Goal: Task Accomplishment & Management: Complete application form

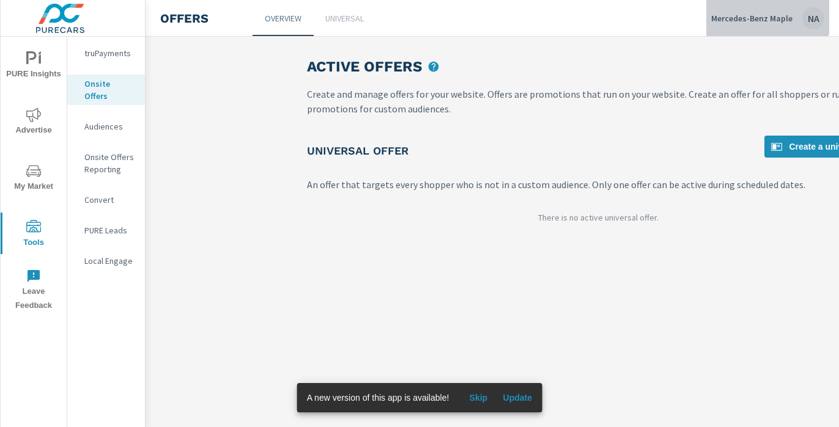
click at [743, 15] on p "Mercedes-Benz Maple" at bounding box center [751, 18] width 81 height 11
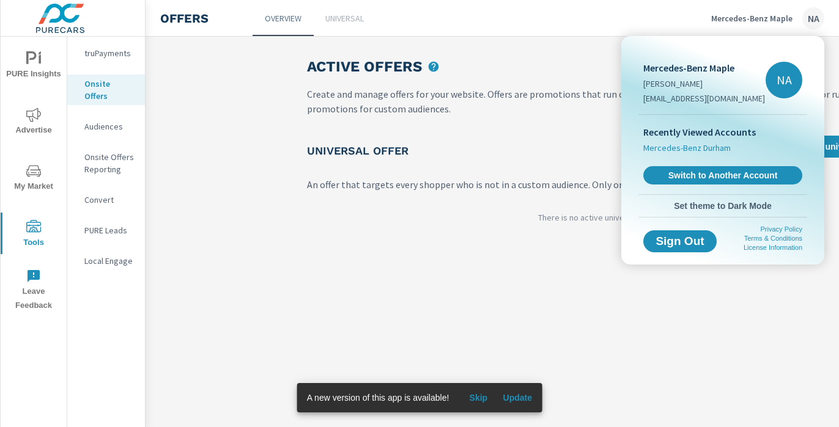
click at [699, 146] on span "Mercedes-Benz Durham" at bounding box center [686, 148] width 87 height 12
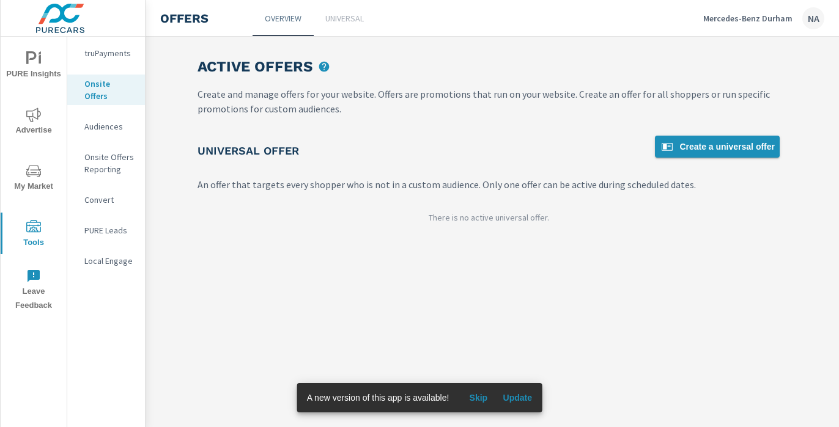
scroll to position [0, 114]
click at [733, 148] on span "Create a universal offer" at bounding box center [712, 146] width 115 height 15
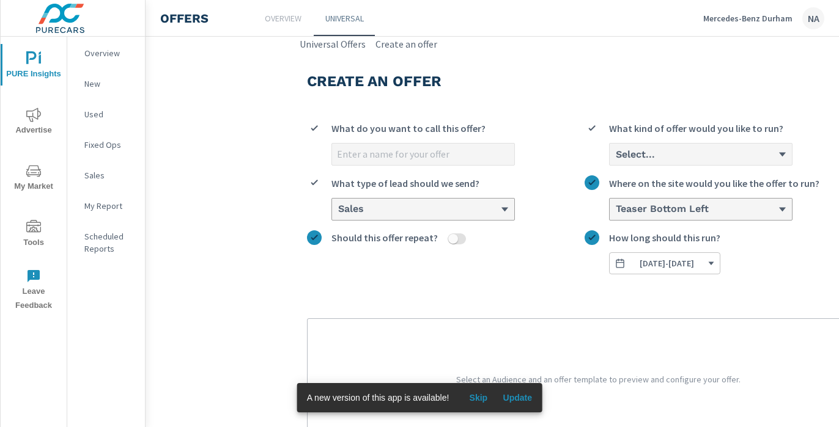
click at [378, 156] on input "What do you want to call this offer?" at bounding box center [423, 154] width 182 height 21
type input "September OEM"
click at [702, 161] on div "Select..." at bounding box center [700, 154] width 182 height 21
click at [615, 160] on input "Select... What kind of offer would you like to run?" at bounding box center [614, 154] width 1 height 11
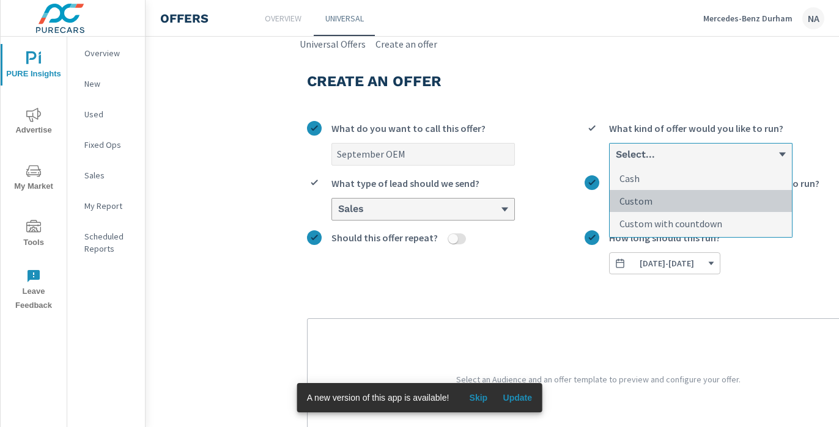
click at [677, 196] on li "Custom" at bounding box center [700, 201] width 182 height 23
click at [615, 160] on input "option Custom focused, 2 of 3. 3 results available. Use Up and Down to choose o…" at bounding box center [614, 154] width 1 height 11
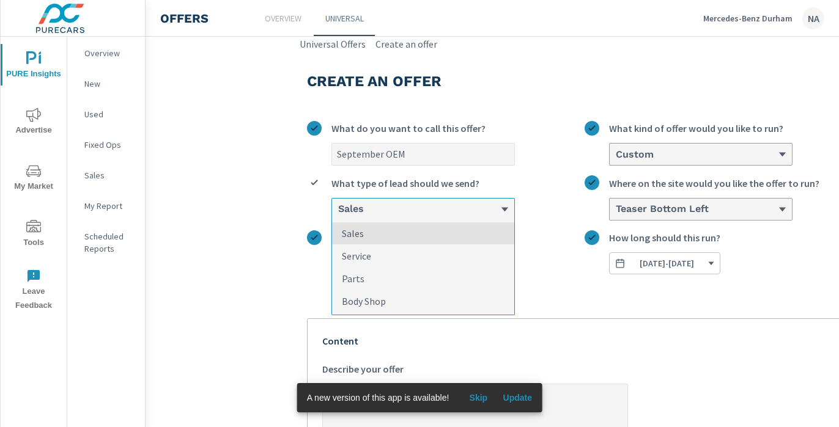
click at [415, 210] on div "Sales" at bounding box center [418, 210] width 163 height 12
click at [338, 210] on input "option Sales focused, 1 of 4. 4 results available. Use Up and Down to choose op…" at bounding box center [337, 209] width 1 height 11
click at [405, 230] on li "Sales" at bounding box center [423, 233] width 182 height 23
click at [338, 215] on input "option Sales focused, 1 of 4. 4 results available. Use Up and Down to choose op…" at bounding box center [337, 209] width 1 height 11
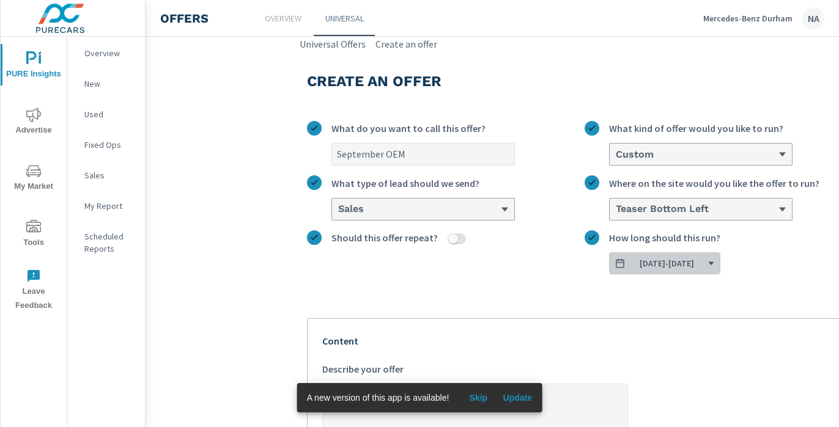
click at [677, 263] on span "[DATE] - [DATE]" at bounding box center [666, 263] width 54 height 11
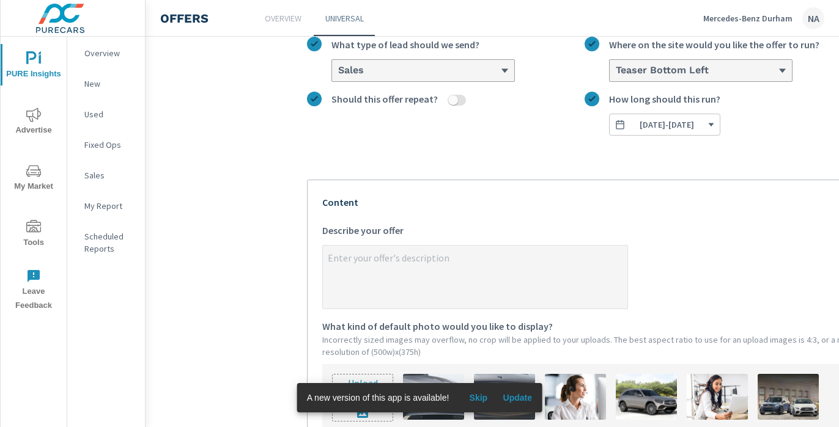
scroll to position [149, 0]
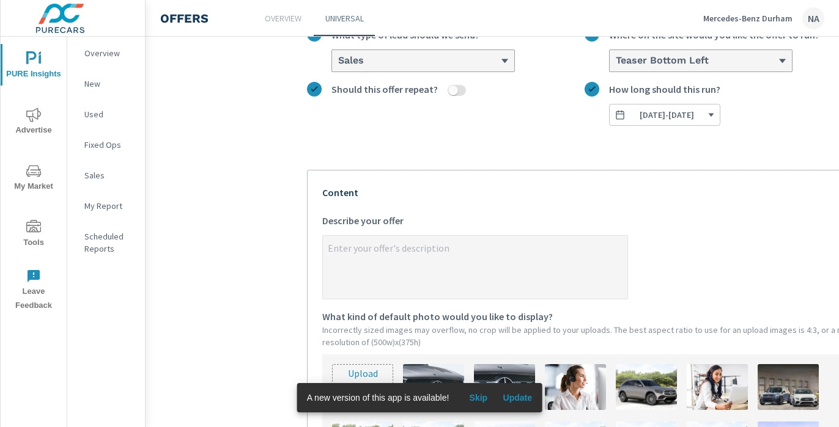
type textarea "x"
click at [375, 261] on textarea "x Describe your offer" at bounding box center [475, 268] width 304 height 61
type textarea "T"
type textarea "x"
type textarea "Th"
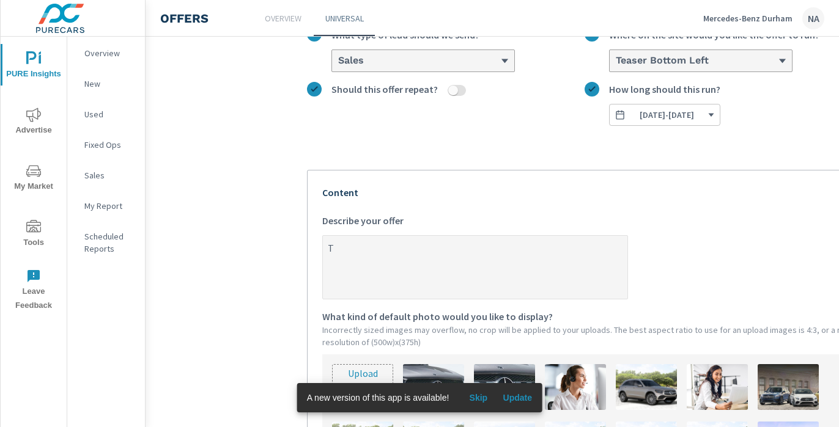
type textarea "x"
type textarea "The"
type textarea "x"
type textarea "The"
type textarea "x"
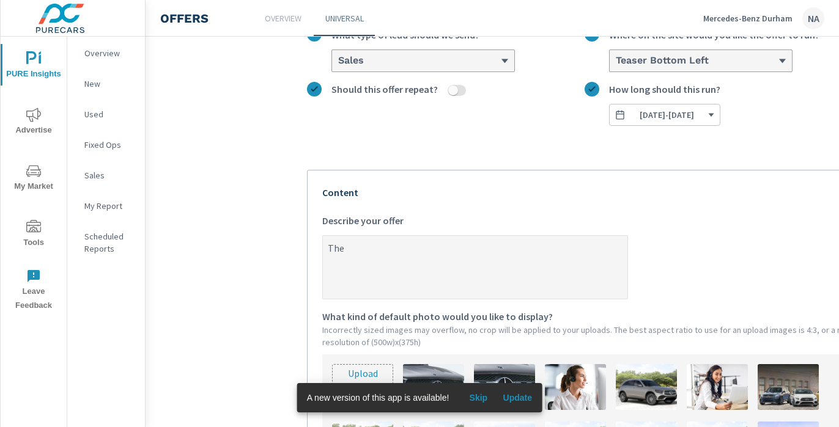
type textarea "The F"
type textarea "x"
type textarea "The Fa"
type textarea "x"
type textarea "The Fal"
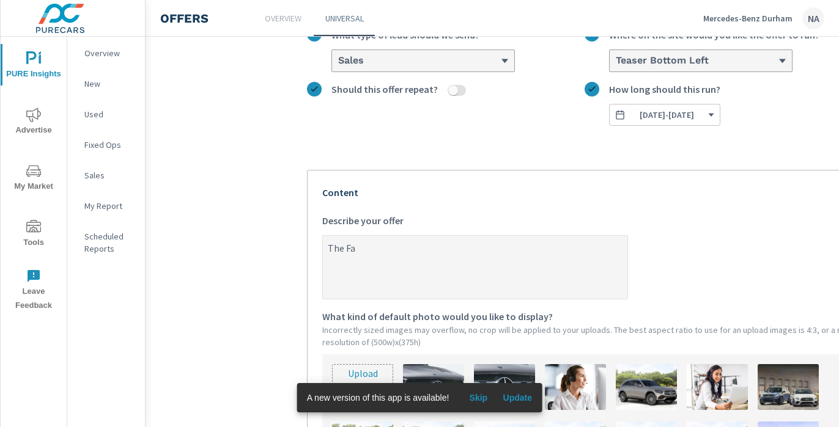
type textarea "x"
type textarea "The Fall"
type textarea "x"
type textarea "The Fall"
type textarea "x"
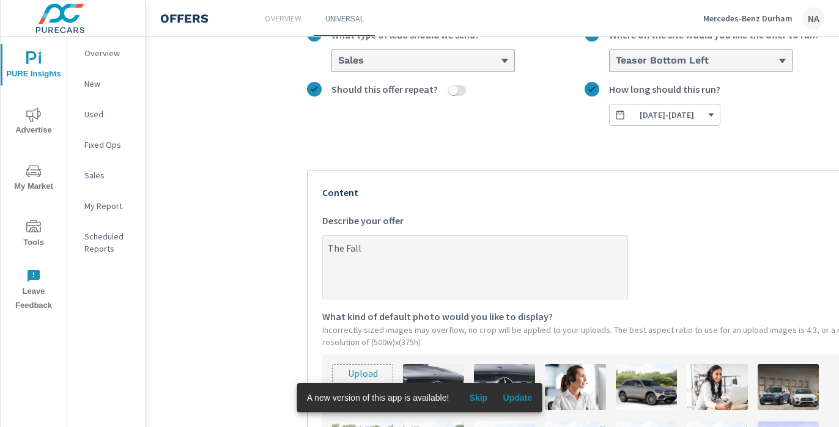
type textarea "The Fall f"
type textarea "x"
type textarea "The Fall fo"
type textarea "x"
type textarea "The Fall for"
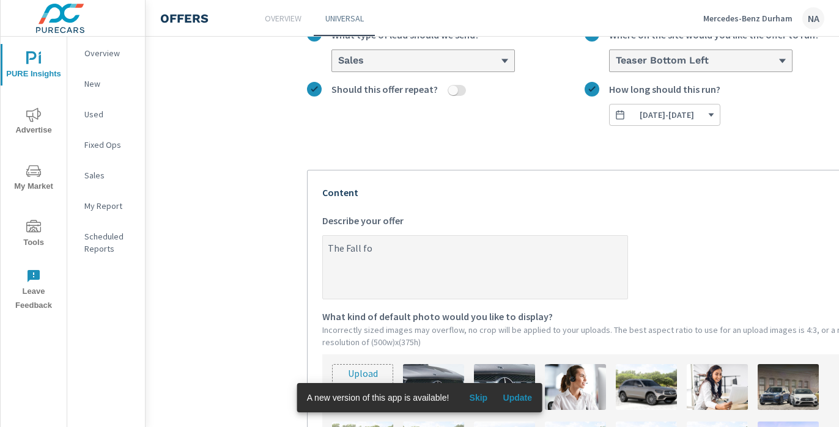
type textarea "x"
type textarea "The Fall for"
type textarea "x"
type textarea "The Fall for M"
type textarea "x"
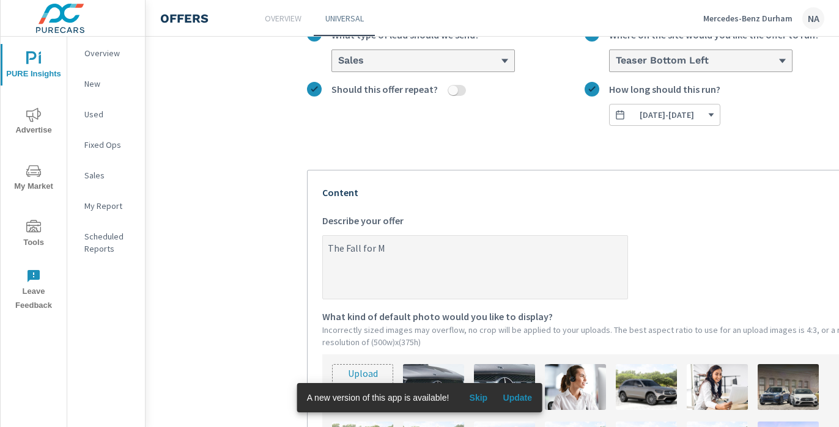
type textarea "The Fall for Me"
type textarea "x"
type textarea "The Fall for Mer"
type textarea "x"
type textarea "The Fall for Merc"
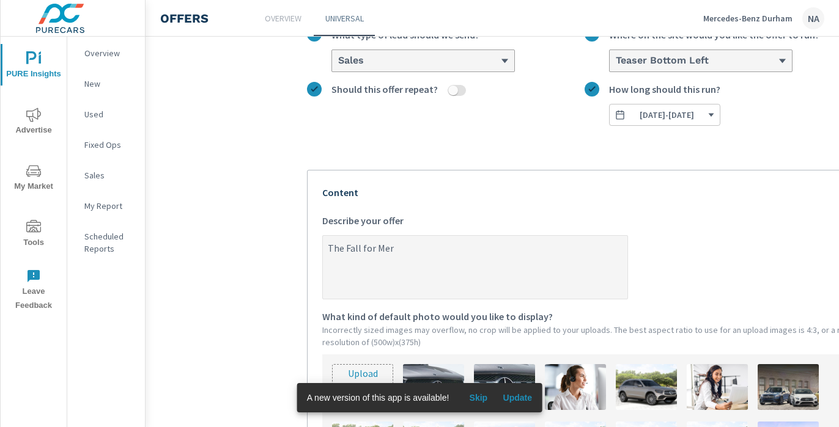
type textarea "x"
type textarea "The Fall for Merce"
type textarea "x"
type textarea "The Fall for Merced"
type textarea "x"
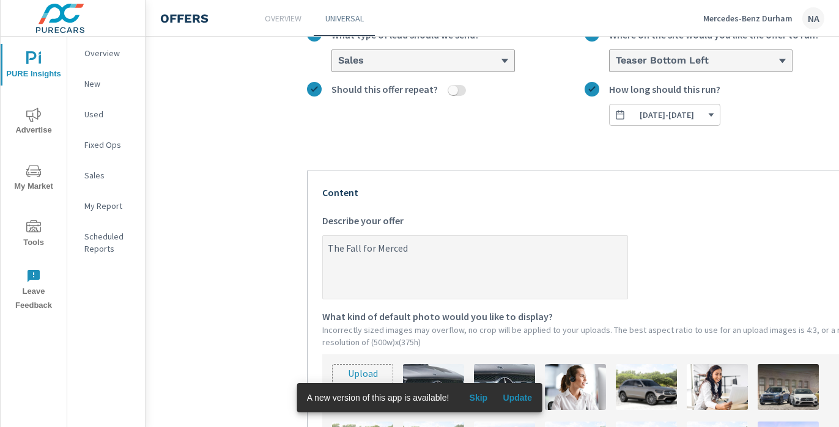
type textarea "The Fall for Mercede"
type textarea "x"
type textarea "The Fall for Mercedes"
type textarea "x"
type textarea "The Fall for Mercedes"
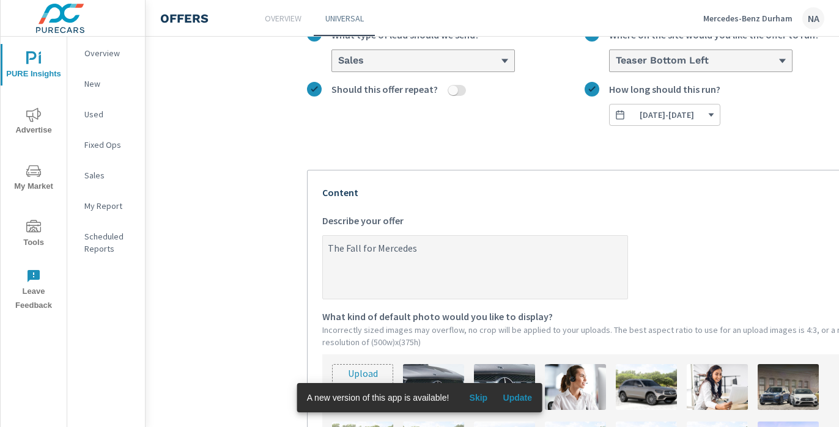
type textarea "x"
type textarea "The Fall for Mercedes E"
type textarea "x"
type textarea "The Fall for Mercedes Ev"
type textarea "x"
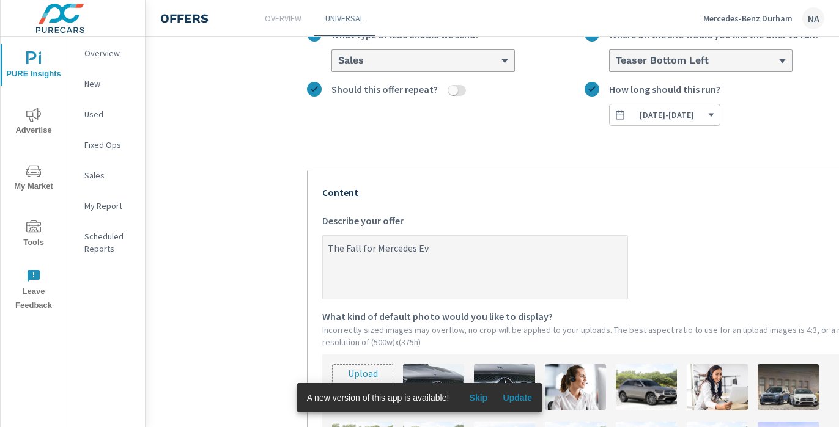
type textarea "The Fall for [PERSON_NAME]"
type textarea "x"
type textarea "The Fall for Mercedes Even"
type textarea "x"
type textarea "The Fall for Mercedes Event"
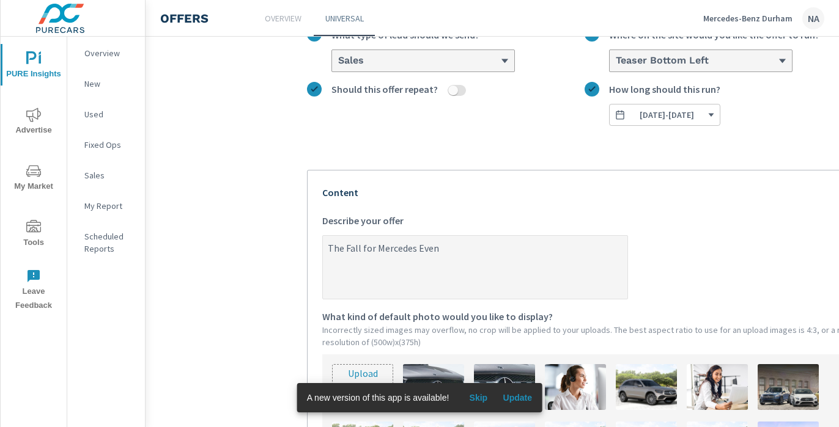
type textarea "x"
type textarea "The Fall for Mercedes Event"
type textarea "x"
type textarea "The Fall for Mercedes Event i"
type textarea "x"
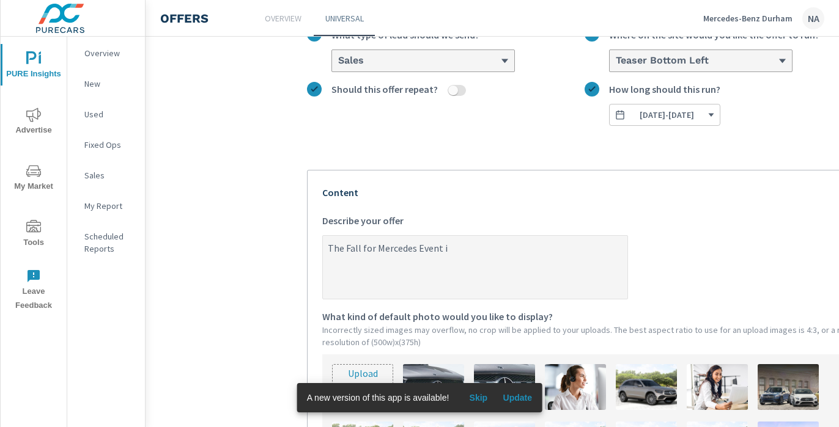
type textarea "The Fall for Mercedes Event is"
type textarea "x"
type textarea "The Fall for Mercedes Event is"
type textarea "x"
type textarea "The Fall for Mercedes Event is o"
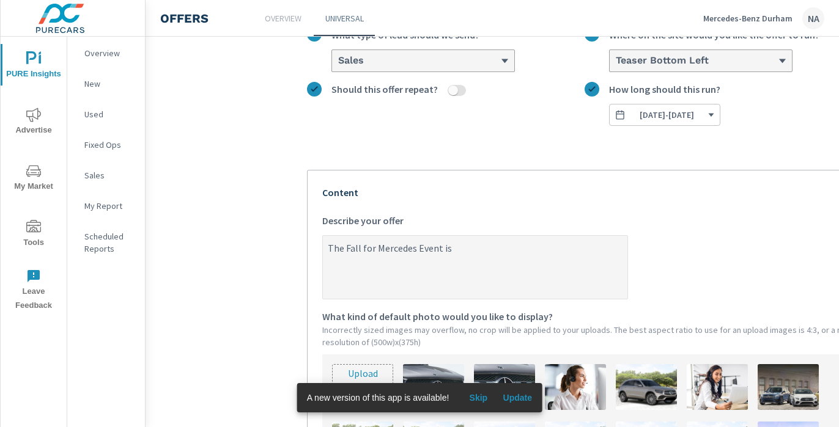
type textarea "x"
type textarea "The Fall for Mercedes Event is on"
type textarea "x"
type textarea "The Fall for Mercedes Event is on"
type textarea "x"
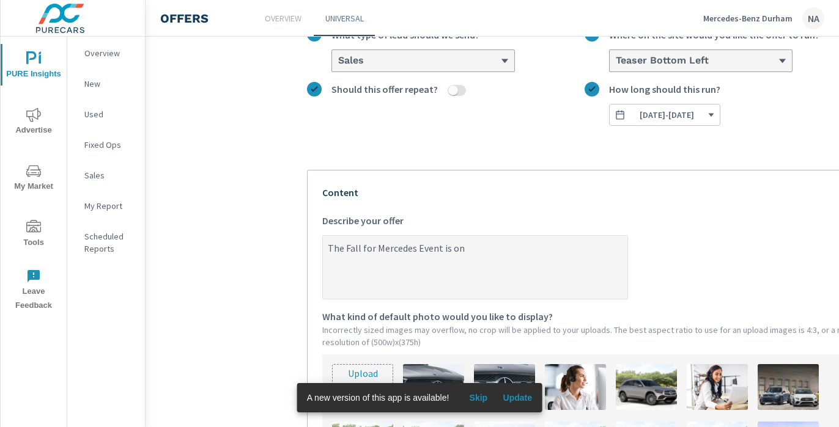
type textarea "The Fall for Mercedes Event is on N"
type textarea "x"
type textarea "The Fall for Mercedes Event is on NO"
type textarea "x"
type textarea "The Fall for Mercedes Event is on NOW"
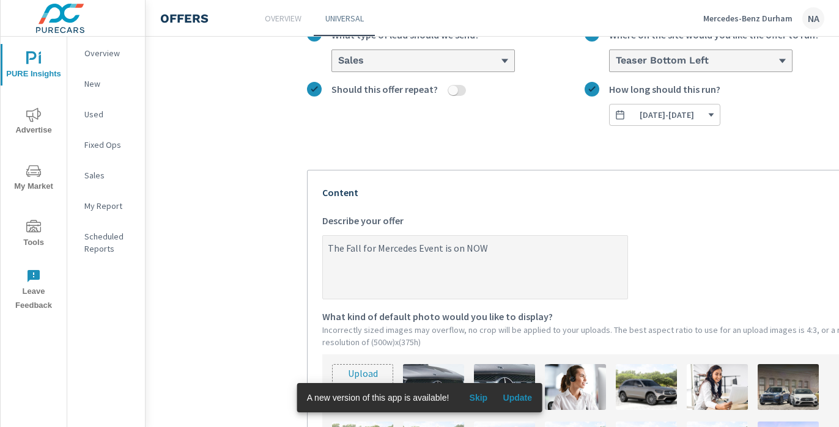
type textarea "x"
type textarea "The Fall for Mercedes Event is on NOW!"
type textarea "x"
type textarea "The Fall for Mercedes Event is on NOW!"
type textarea "x"
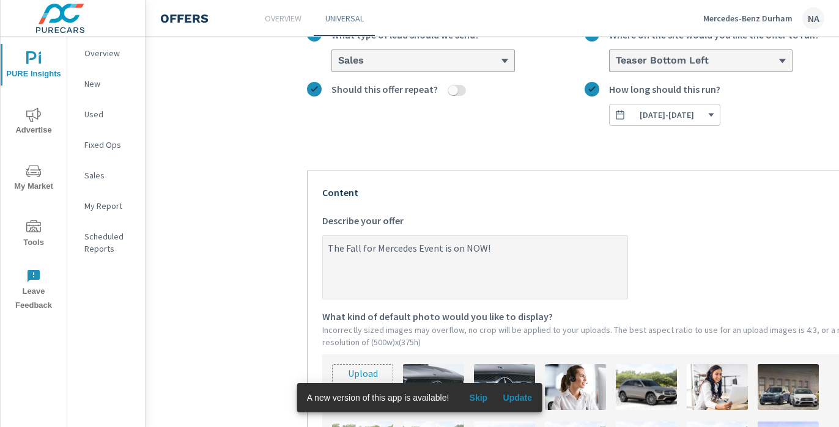
type textarea "The Fall for Mercedes Event is on NOW! T"
type textarea "x"
type textarea "The Fall for Mercedes Event is on NOW! Th"
type textarea "x"
type textarea "The Fall for Mercedes Event is on NOW! Thi"
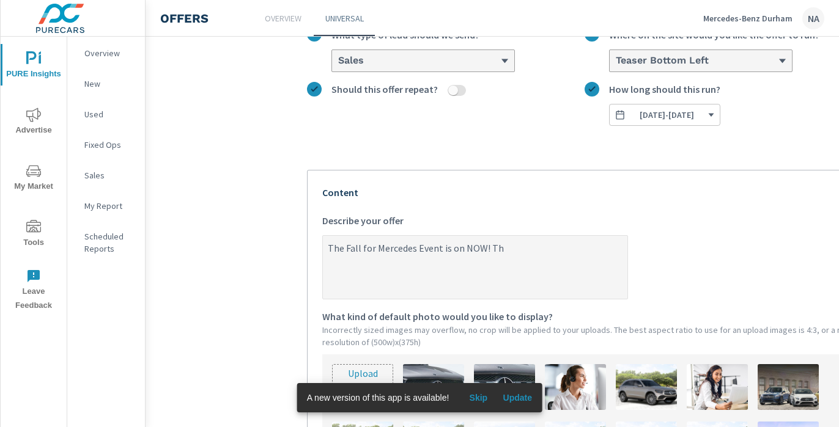
type textarea "x"
type textarea "The Fall for Mercedes Event is on NOW! This"
type textarea "x"
type textarea "The Fall for Mercedes Event is on NOW! This"
type textarea "x"
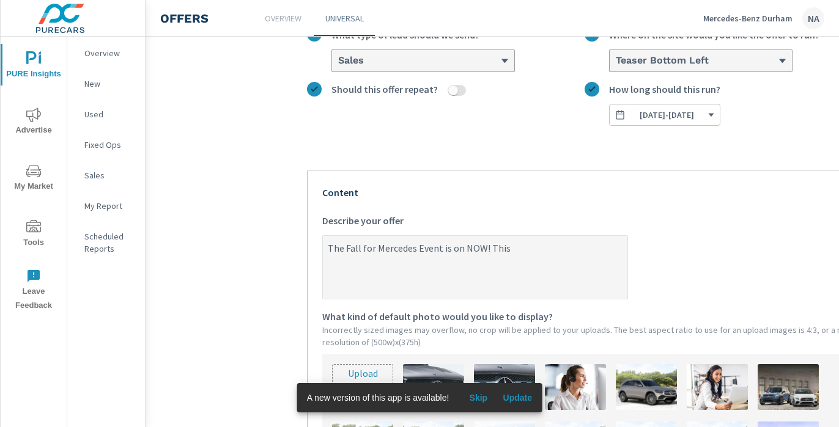
type textarea "The Fall for Mercedes Event is on NOW! This S"
type textarea "x"
type textarea "The Fall for Mercedes Event is on NOW! This Se"
type textarea "x"
type textarea "The Fall for Mercedes Event is on NOW! This Sep"
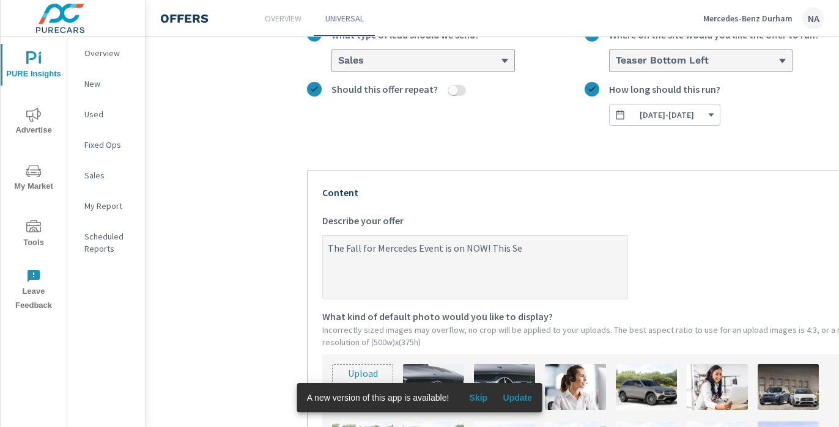
type textarea "x"
type textarea "The Fall for Mercedes Event is on NOW! This Sept"
type textarea "x"
type textarea "The Fall for Mercedes Event is on NOW! This Septe"
type textarea "x"
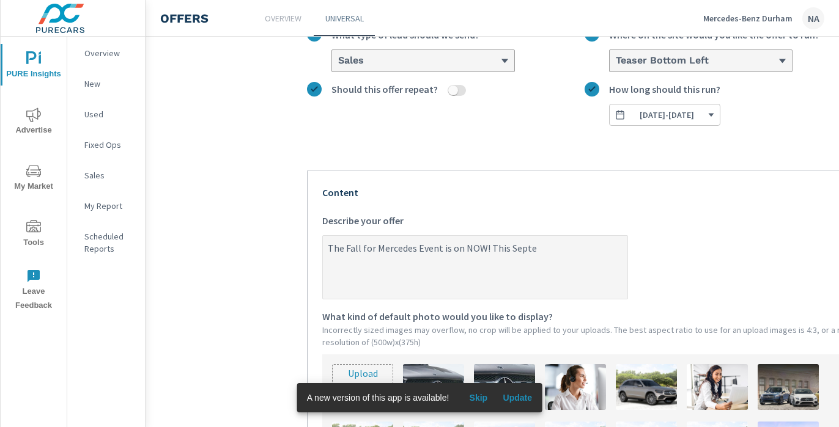
type textarea "The Fall for Mercedes Event is on NOW! This Septem"
type textarea "x"
type textarea "The Fall for Mercedes Event is on NOW! This Septemb"
type textarea "x"
type textarea "The Fall for Mercedes Event is on NOW! This Septembe"
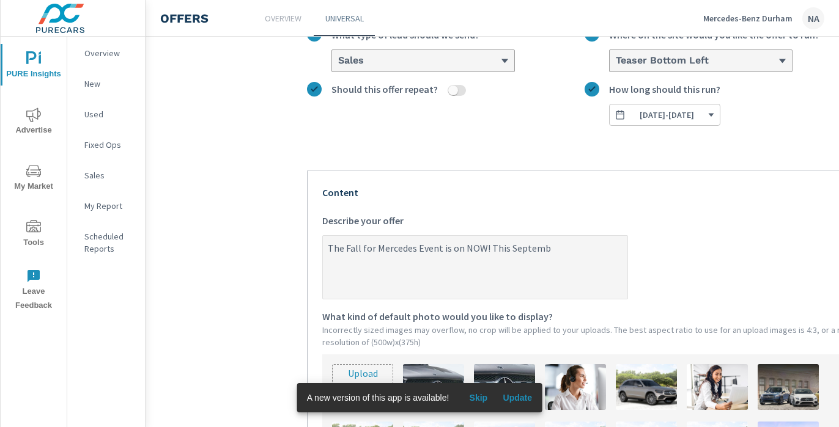
type textarea "x"
type textarea "The Fall for Mercedes Event is on NOW! This September"
type textarea "x"
type textarea "The Fall for Mercedes Event is on NOW! This September,"
type textarea "x"
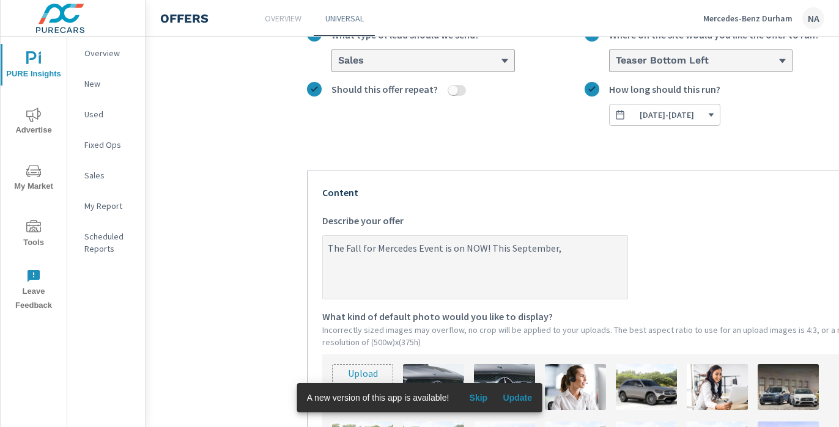
type textarea "The Fall for Mercedes Event is on NOW! This September,"
type textarea "x"
type textarea "The Fall for Mercedes Event is on NOW! This September, e"
type textarea "x"
type textarea "The Fall for Mercedes Event is on NOW! This September, en"
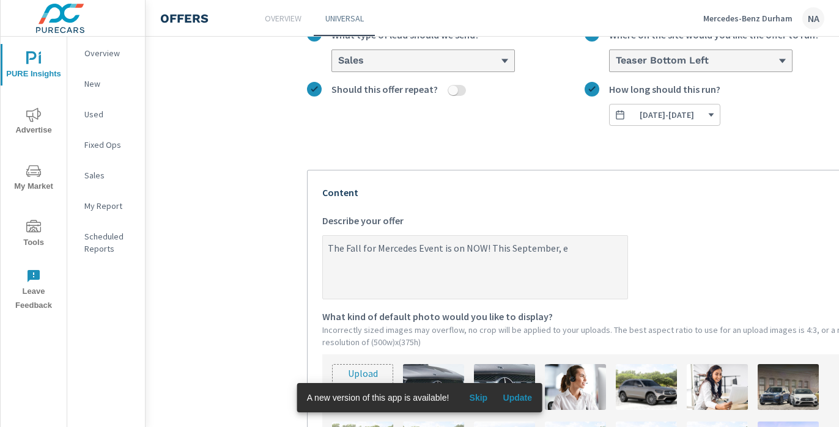
type textarea "x"
type textarea "The Fall for Mercedes Event is on NOW! This September, enj"
type textarea "x"
type textarea "The Fall for Mercedes Event is on NOW! This September, enjo"
type textarea "x"
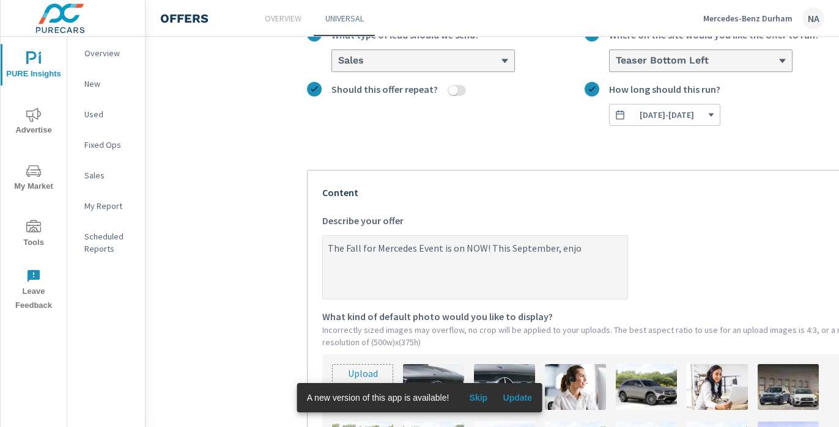
type textarea "The Fall for Mercedes Event is on NOW! This September, enjoy"
type textarea "x"
type textarea "The Fall for Mercedes Event is on NOW! This September, enjoy"
type textarea "x"
type textarea "The Fall for Mercedes Event is on NOW! This September, enjoy l"
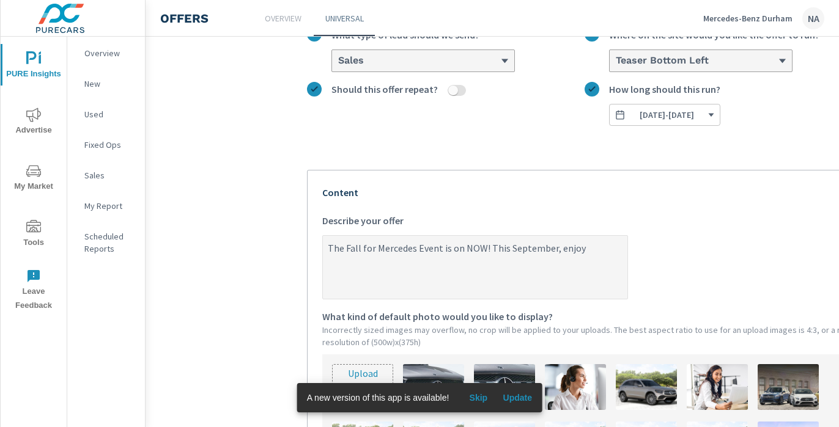
type textarea "x"
type textarea "The Fall for Mercedes Event is on NOW! This September, enjoy le"
type textarea "x"
type textarea "The Fall for Mercedes Event is on NOW! This September, enjoy lea"
type textarea "x"
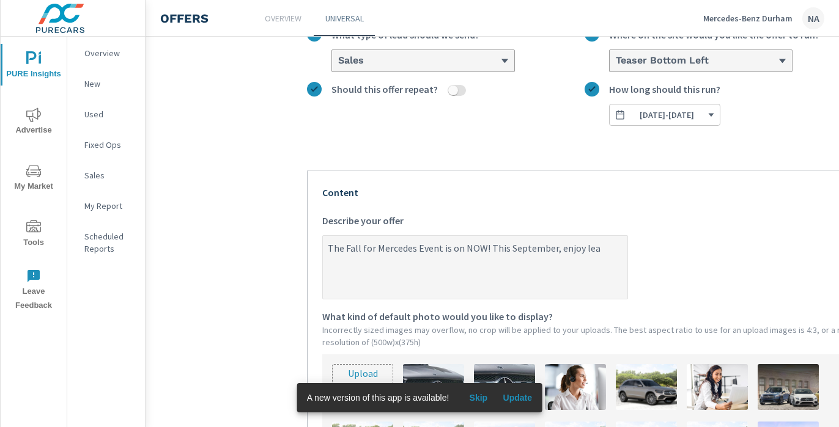
type textarea "The Fall for Mercedes Event is on NOW! This September, enjoy leas"
type textarea "x"
type textarea "The Fall for Mercedes Event is on NOW! This September, enjoy lease"
type textarea "x"
type textarea "The Fall for Mercedes Event is on NOW! This September, enjoy lease"
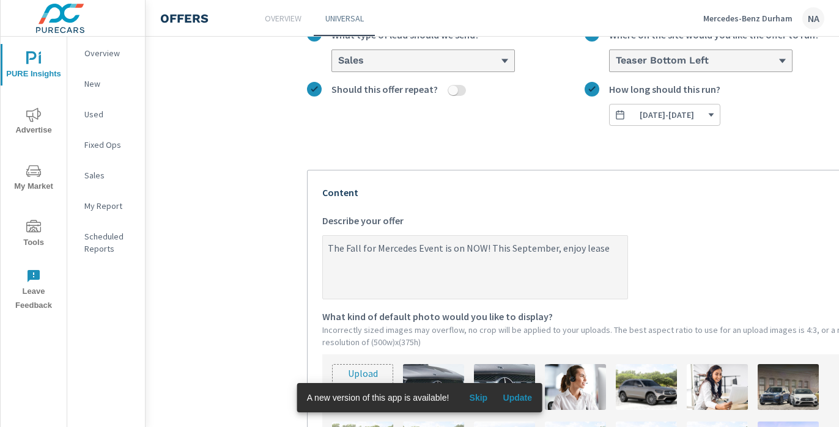
type textarea "x"
type textarea "The Fall for Mercedes Event is on NOW! This September, enjoy lease r"
type textarea "x"
type textarea "The Fall for Mercedes Event is on NOW! This September, enjoy lease ra"
type textarea "x"
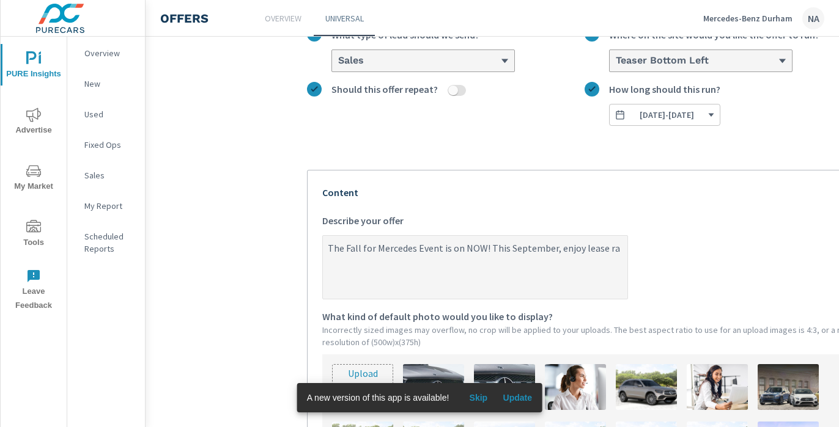
type textarea "The Fall for Mercedes Event is on NOW! This September, enjoy lease rat"
type textarea "x"
type textarea "The Fall for Mercedes Event is on NOW! This September, enjoy lease rate"
type textarea "x"
type textarea "The Fall for Mercedes Event is on NOW! This September, enjoy lease rates"
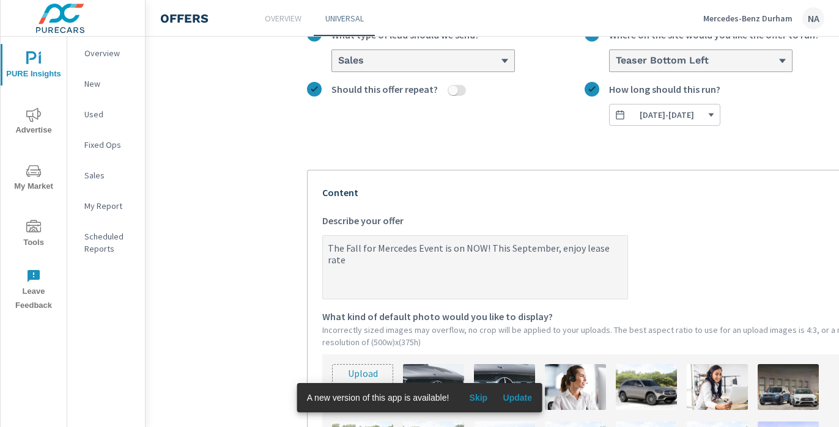
type textarea "x"
type textarea "The Fall for Mercedes Event is on NOW! This September, enjoy lease rates"
type textarea "x"
type textarea "The Fall for Mercedes Event is on NOW! This September, enjoy lease rates f"
type textarea "x"
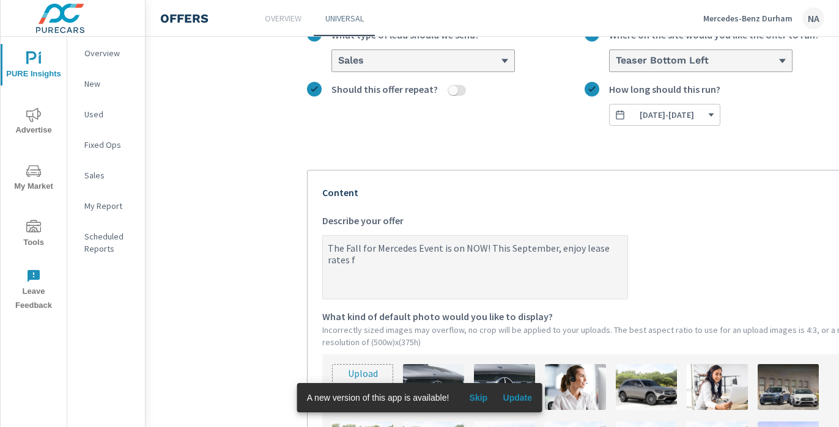
type textarea "The Fall for Mercedes Event is on NOW! This September, enjoy lease rates fr"
type textarea "x"
type textarea "The Fall for Mercedes Event is on NOW! This September, enjoy lease rates fro"
type textarea "x"
type textarea "The Fall for Mercedes Event is on NOW! This September, enjoy lease rates from"
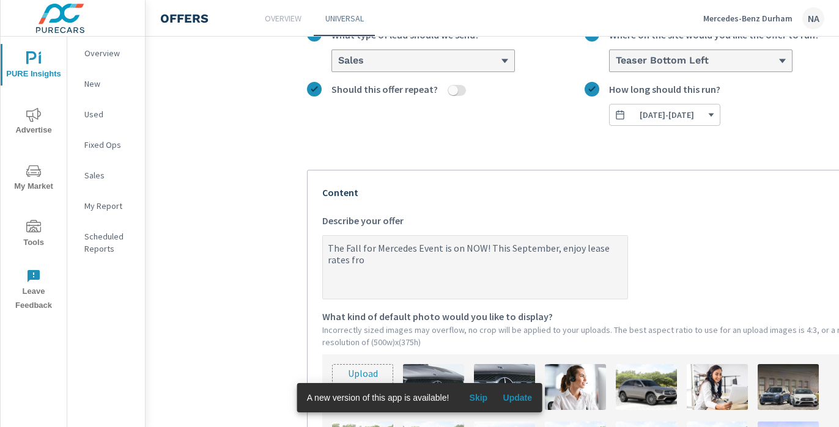
type textarea "x"
type textarea "The Fall for Mercedes Event is on NOW! This September, enjoy lease rates from"
type textarea "x"
type textarea "The Fall for Mercedes Event is on NOW! This September, enjoy lease rates from 0"
type textarea "x"
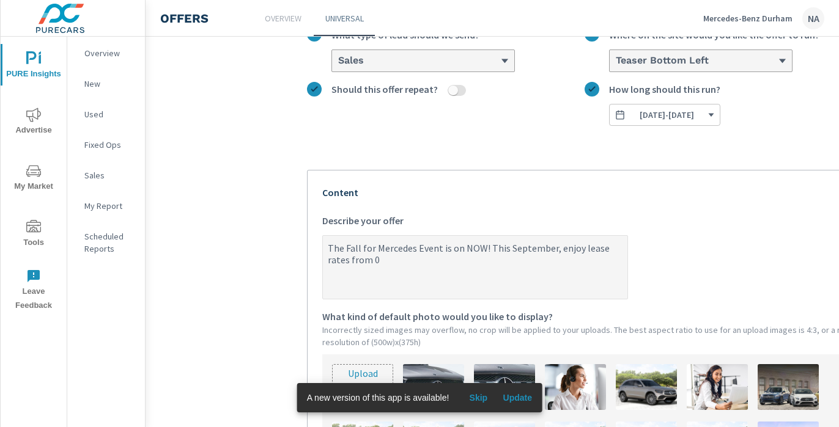
type textarea "The Fall for Mercedes Event is on NOW! This September, enjoy lease rates from 0%"
type textarea "x"
type textarea "The Fall for Mercedes Event is on NOW! This September, enjoy lease rates from 0%"
type textarea "x"
type textarea "The Fall for Mercedes Event is on NOW! This September, enjoy lease rates from 0%"
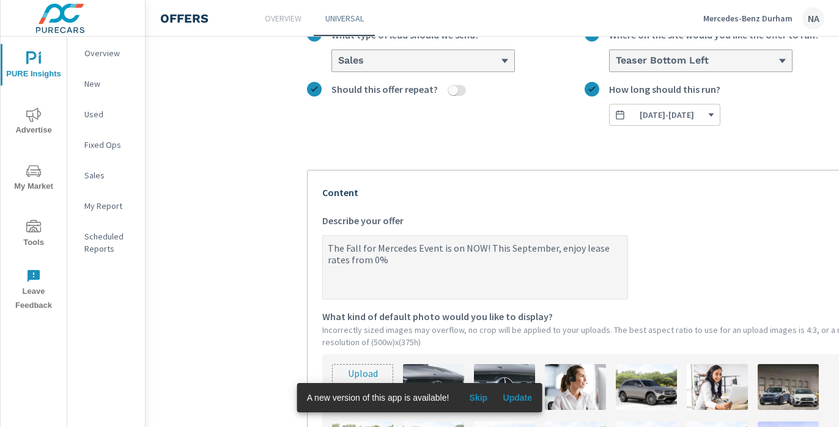
type textarea "x"
type textarea "The Fall for Mercedes Event is on NOW! This September, enjoy lease rates from 0…"
type textarea "x"
type textarea "The Fall for Mercedes Event is on NOW! This September, enjoy lease rates from 0…"
type textarea "x"
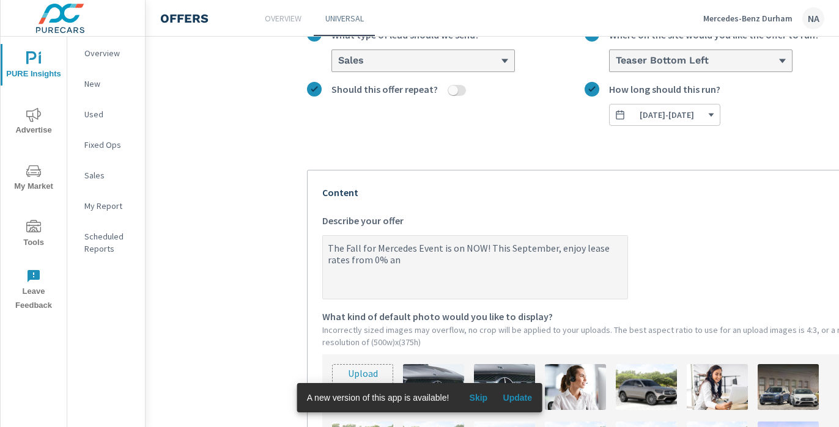
type textarea "The Fall for Mercedes Event is on NOW! This September, enjoy lease rates from 0…"
type textarea "x"
type textarea "The Fall for Mercedes Event is on NOW! This September, enjoy lease rates from 0…"
type textarea "x"
type textarea "The Fall for Mercedes Event is on NOW! This September, enjoy lease rates from 0…"
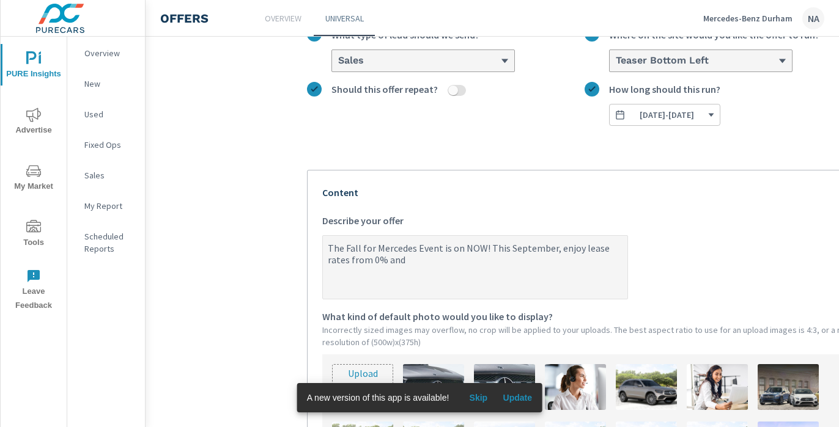
type textarea "x"
type textarea "The Fall for Mercedes Event is on NOW! This September, enjoy lease rates from 0…"
type textarea "x"
type textarea "The Fall for Mercedes Event is on NOW! This September, enjoy lease rates from 0…"
type textarea "x"
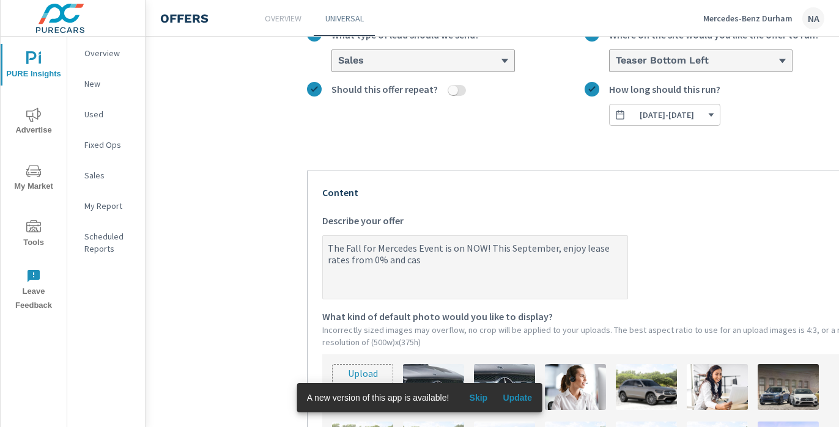
type textarea "The Fall for Mercedes Event is on NOW! This September, enjoy lease rates from 0…"
type textarea "x"
type textarea "The Fall for Mercedes Event is on NOW! This September, enjoy lease rates from 0…"
type textarea "x"
type textarea "The Fall for Mercedes Event is on NOW! This September, enjoy lease rates from 0…"
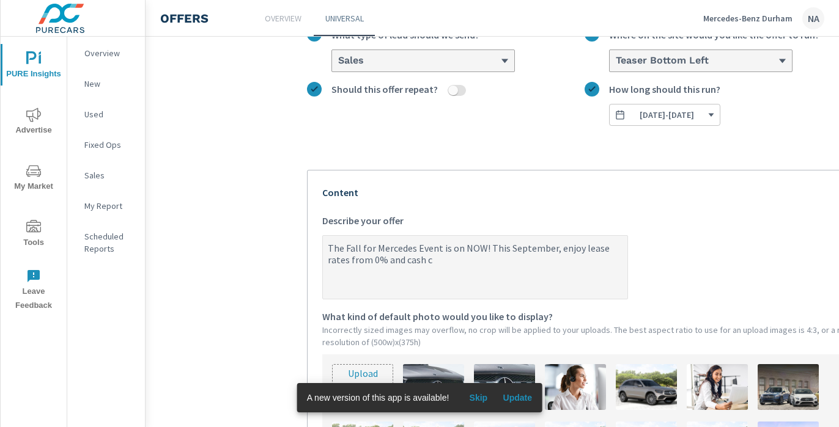
type textarea "x"
type textarea "The Fall for Mercedes Event is on NOW! This September, enjoy lease rates from 0…"
type textarea "x"
type textarea "The Fall for Mercedes Event is on NOW! This September, enjoy lease rates from 0…"
type textarea "x"
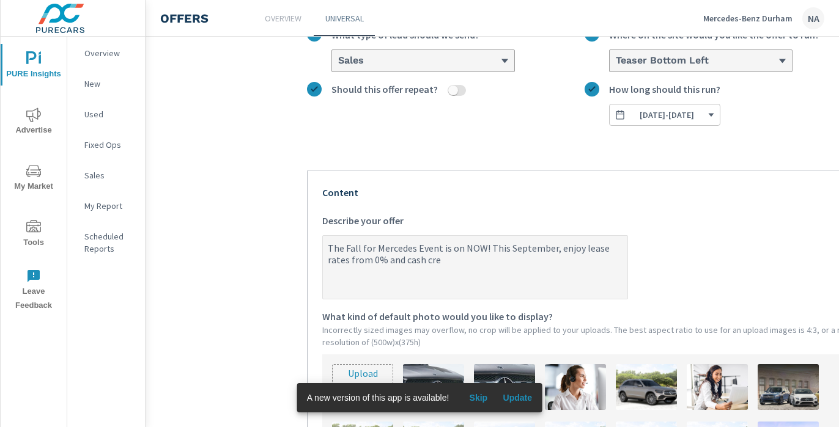
type textarea "The Fall for Mercedes Event is on NOW! This September, enjoy lease rates from 0…"
type textarea "x"
type textarea "The Fall for Mercedes Event is on NOW! This September, enjoy lease rates from 0…"
type textarea "x"
type textarea "The Fall for Mercedes Event is on NOW! This September, enjoy lease rates from 0…"
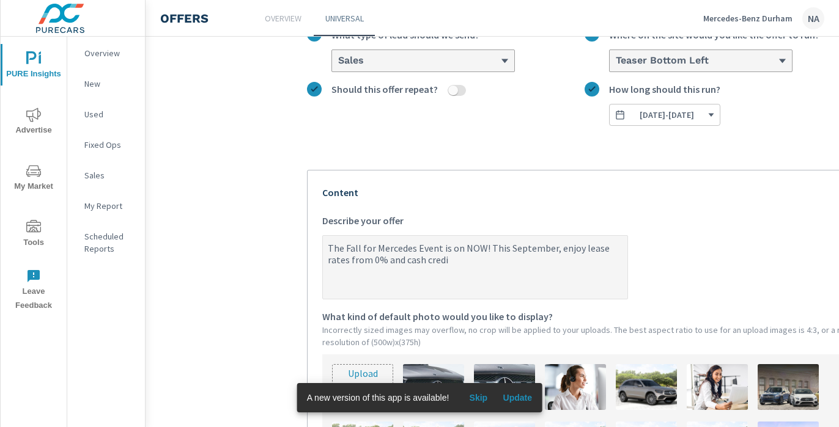
type textarea "x"
type textarea "The Fall for Mercedes Event is on NOW! This September, enjoy lease rates from 0…"
type textarea "x"
type textarea "The Fall for Mercedes Event is on NOW! This September, enjoy lease rates from 0…"
type textarea "x"
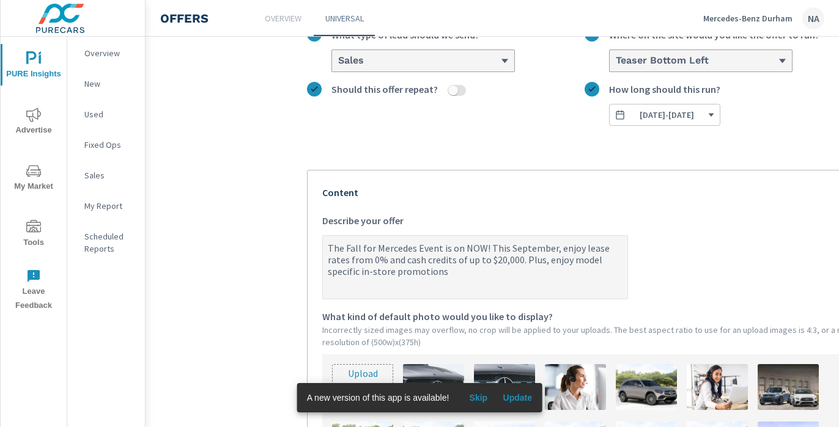
click at [393, 272] on textarea "The Fall for Mercedes Event is on NOW! This September, enjoy lease rates from 0…" at bounding box center [475, 268] width 304 height 61
click at [484, 277] on textarea "The Fall for Mercedes Event is on NOW! This September, enjoy lease rates from 0…" at bounding box center [475, 268] width 304 height 61
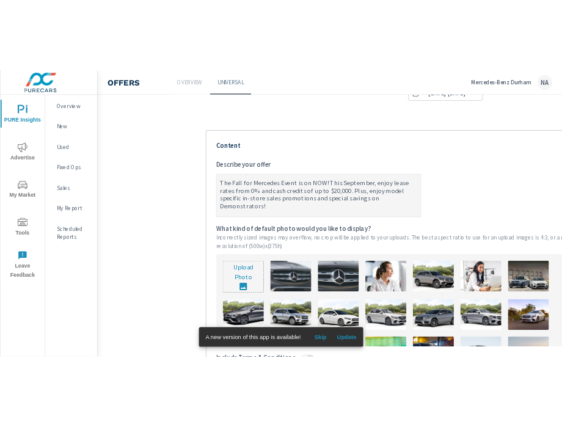
scroll to position [241, 0]
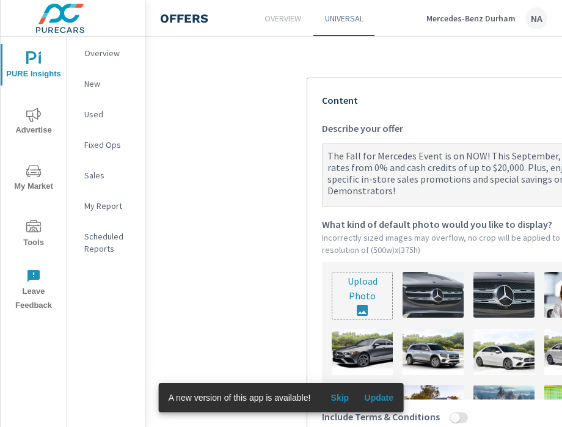
click at [353, 287] on input "file" at bounding box center [362, 296] width 60 height 46
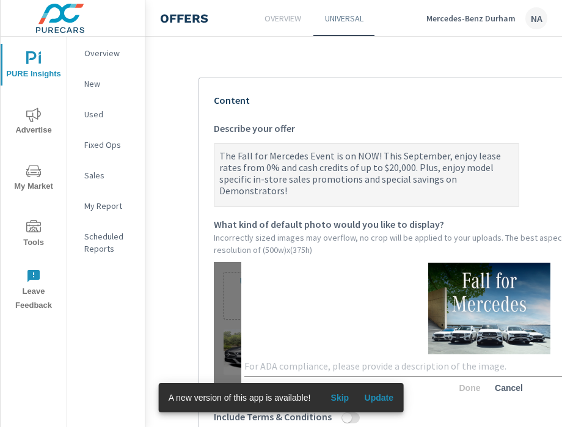
scroll to position [241, 123]
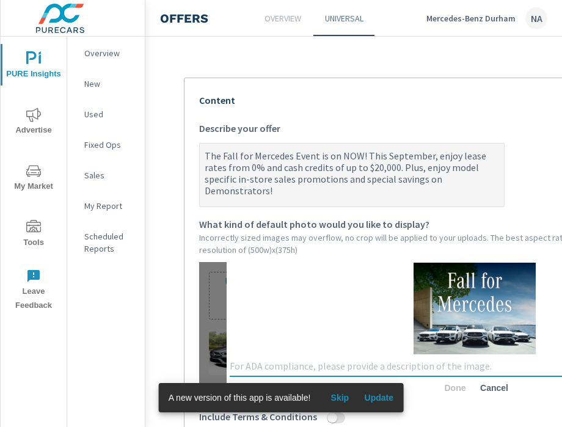
click at [347, 361] on textarea at bounding box center [475, 367] width 490 height 12
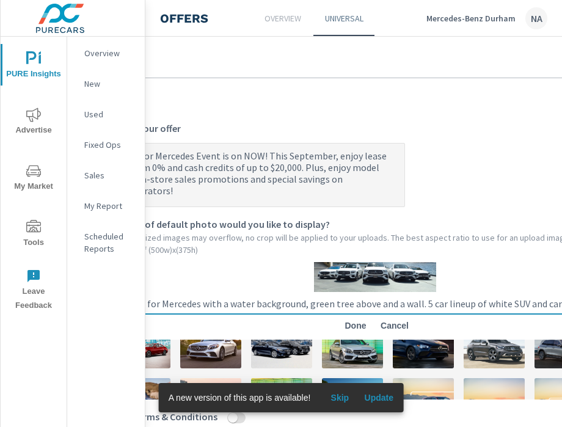
scroll to position [65, 0]
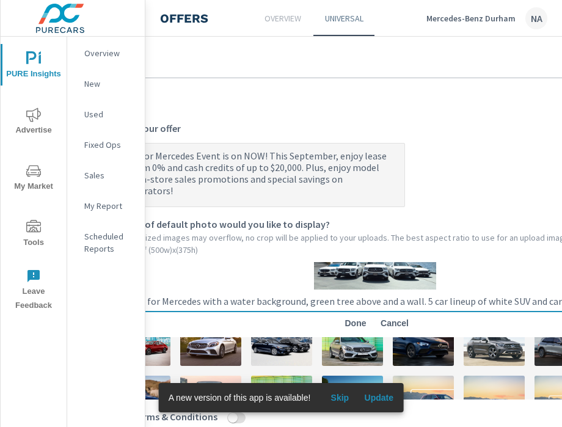
click at [350, 324] on span "Done" at bounding box center [355, 323] width 29 height 11
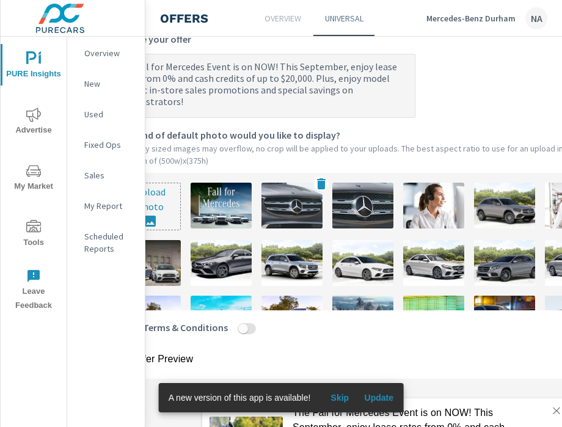
scroll to position [347, 212]
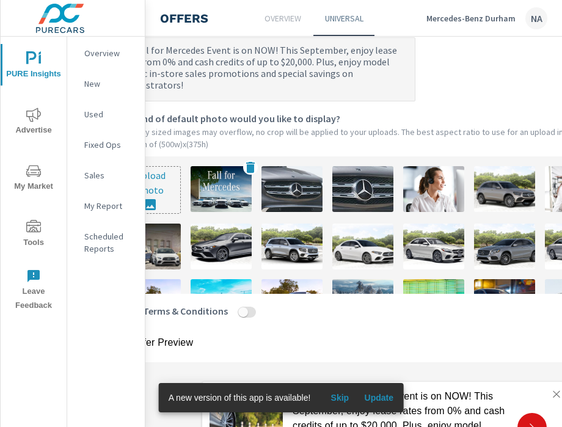
click at [224, 183] on img at bounding box center [221, 189] width 61 height 46
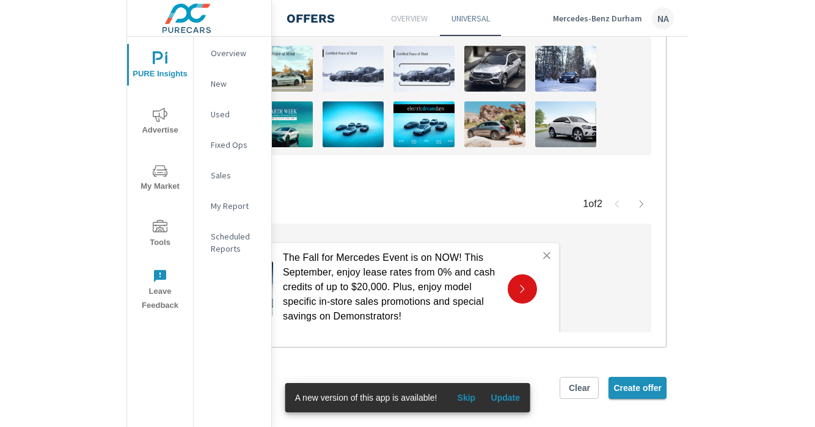
scroll to position [485, 351]
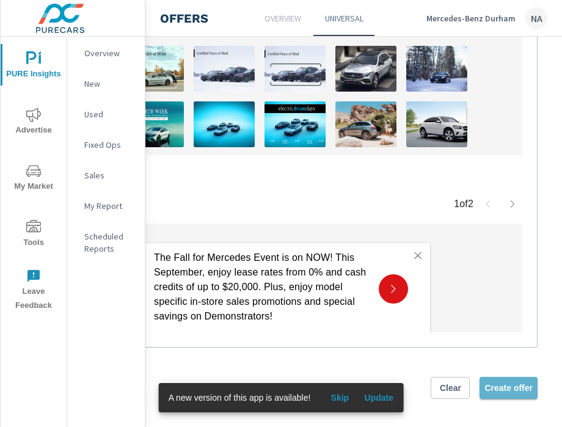
click at [513, 387] on span "Create offer" at bounding box center [509, 388] width 48 height 11
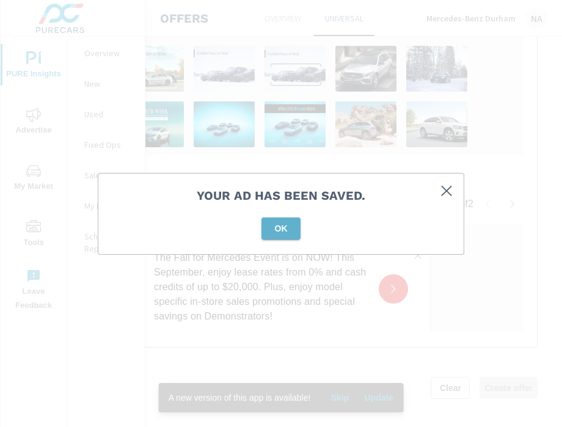
click at [279, 237] on button "OK" at bounding box center [281, 229] width 39 height 22
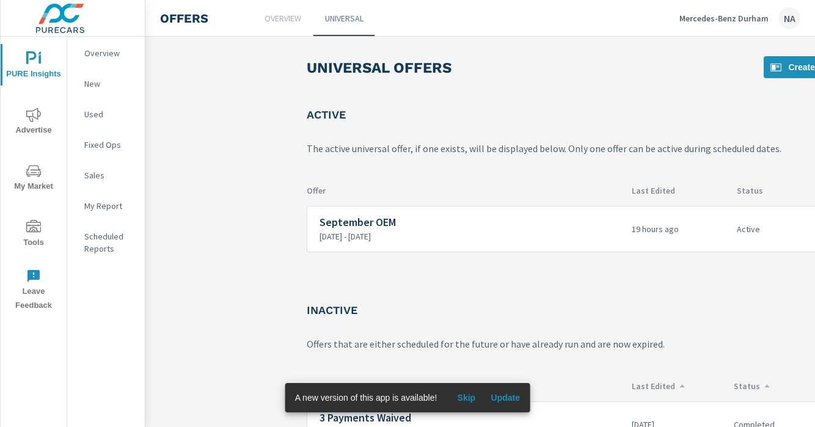
click at [731, 29] on button "Mercedes-Benz Durham NA" at bounding box center [740, 18] width 131 height 36
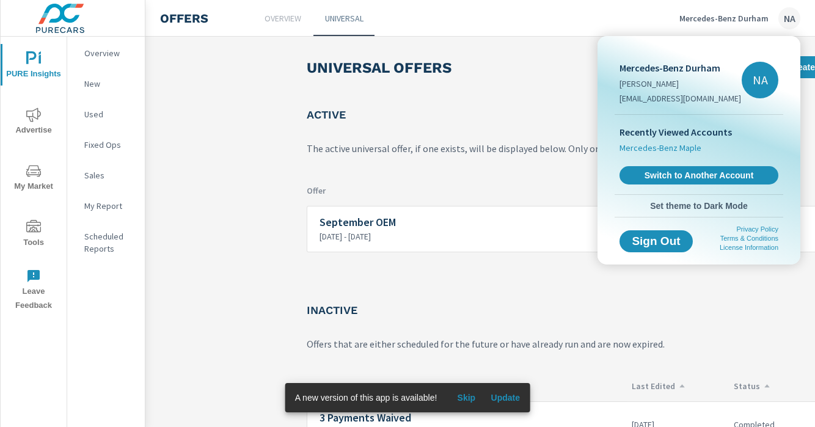
click at [683, 147] on span "Mercedes-Benz Maple" at bounding box center [661, 148] width 82 height 12
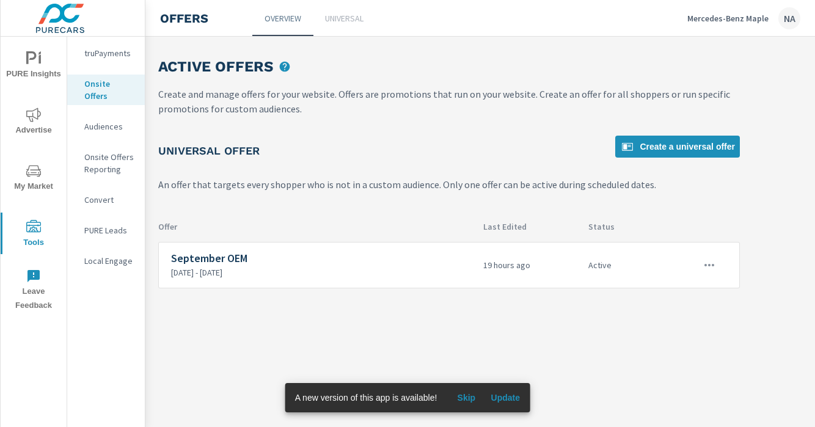
scroll to position [0, 201]
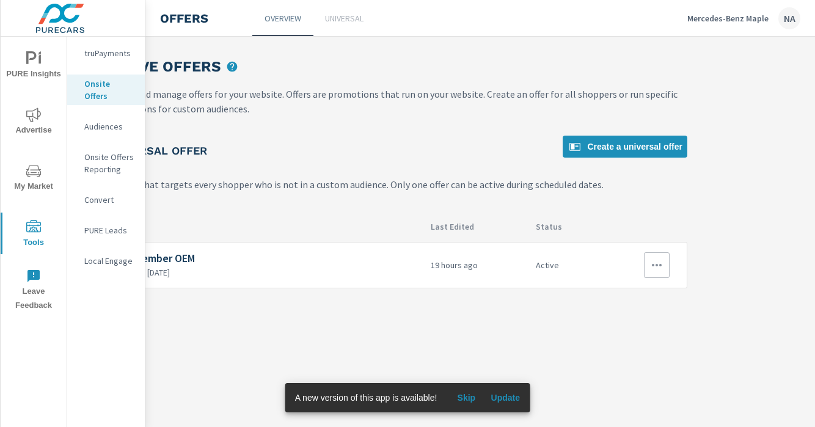
click at [661, 266] on icon "button" at bounding box center [657, 265] width 15 height 15
click at [632, 296] on link "Edit" at bounding box center [635, 293] width 68 height 29
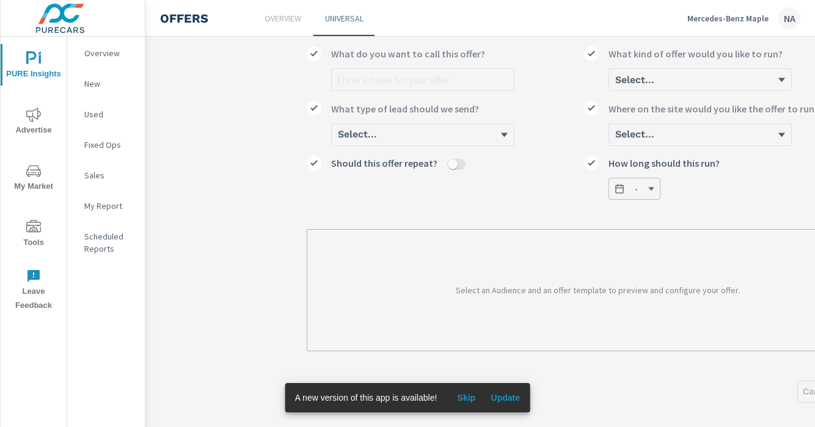
scroll to position [79, 0]
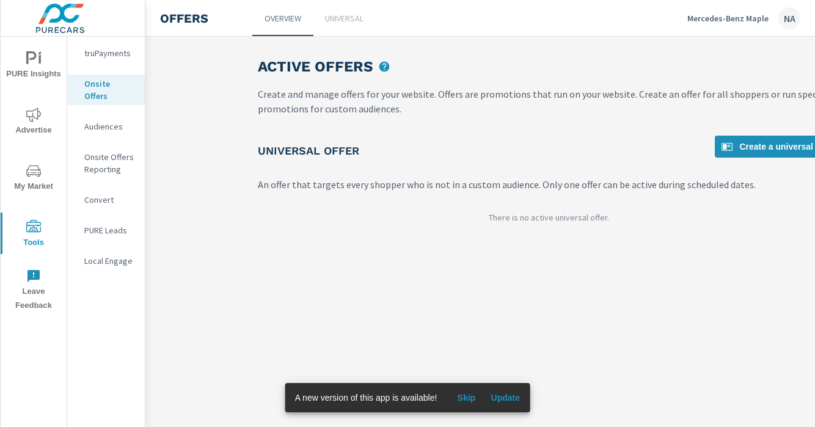
scroll to position [0, 149]
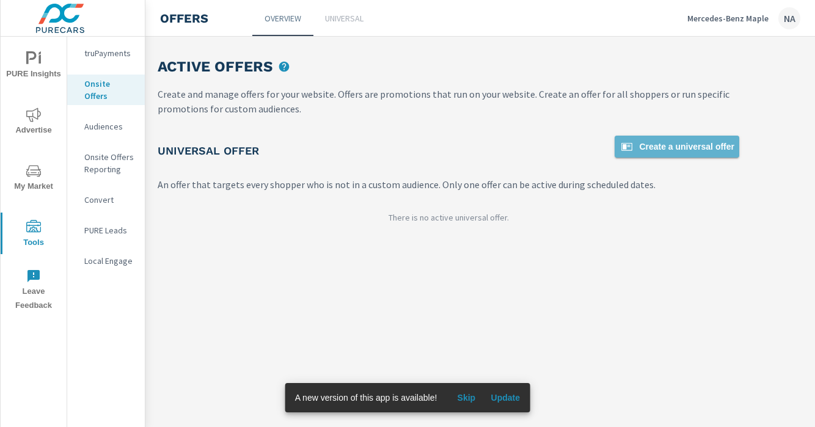
click at [688, 143] on span "Create a universal offer" at bounding box center [677, 146] width 115 height 15
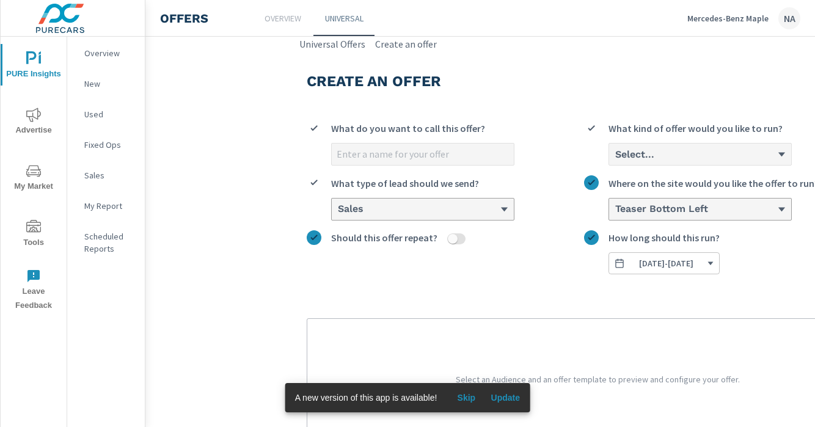
click at [419, 143] on div at bounding box center [422, 154] width 183 height 23
click at [419, 144] on input "What do you want to call this offer?" at bounding box center [423, 154] width 182 height 21
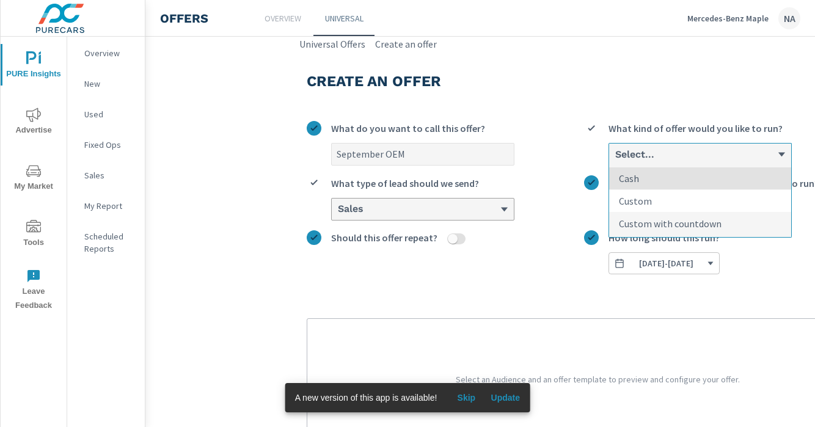
click at [650, 197] on p "Custom" at bounding box center [635, 201] width 33 height 15
click at [615, 160] on input "option Cash focused, 1 of 3. 3 results available. Use Up and Down to choose opt…" at bounding box center [614, 154] width 1 height 11
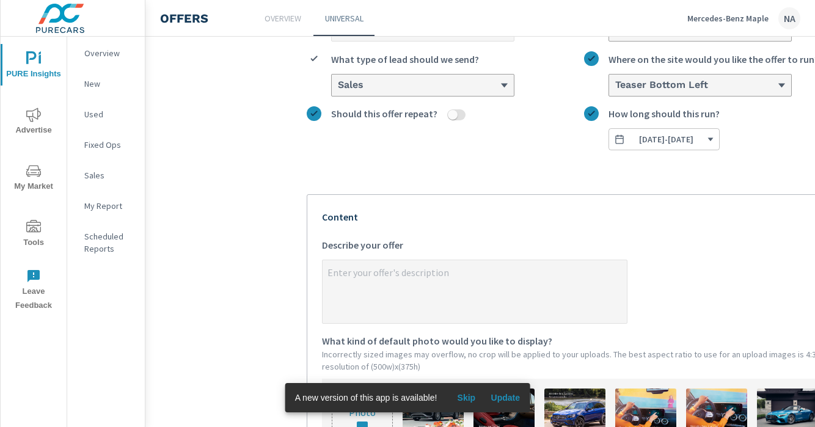
scroll to position [139, 0]
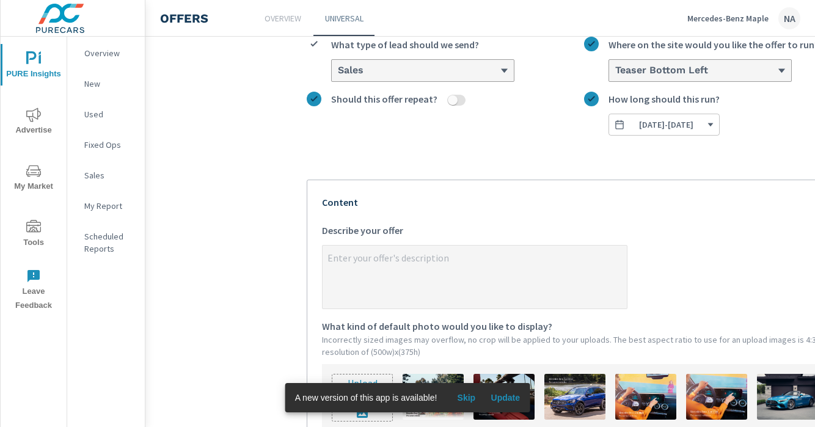
click at [461, 251] on textarea "x Describe your offer" at bounding box center [475, 278] width 304 height 61
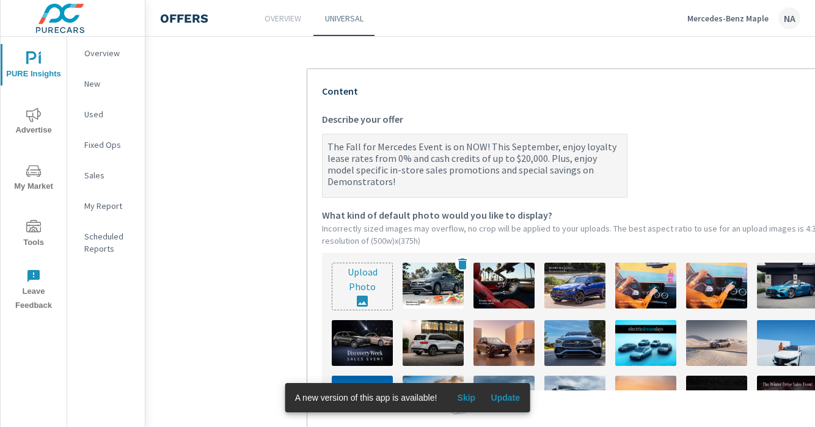
scroll to position [255, 0]
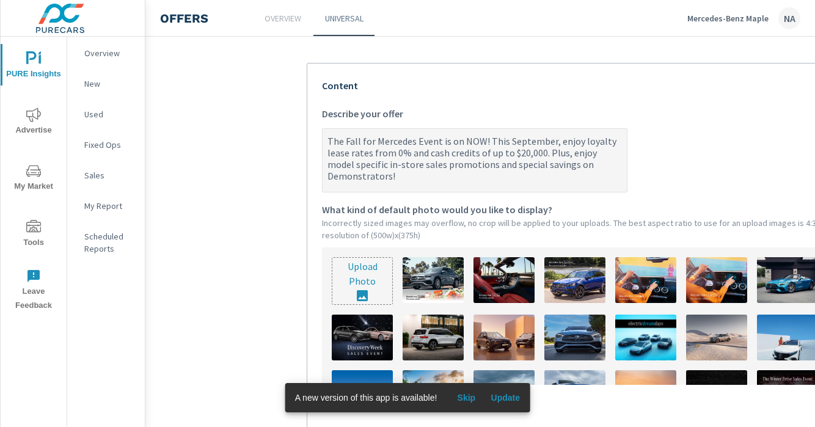
click at [374, 284] on input "file" at bounding box center [362, 281] width 60 height 46
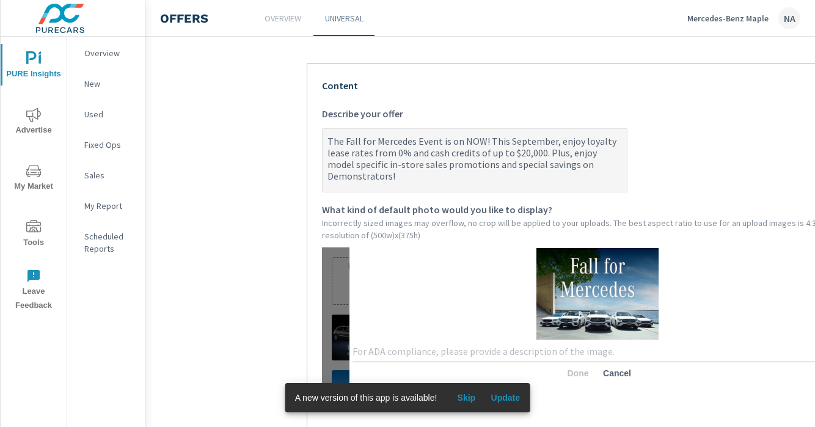
click at [493, 344] on div "x" at bounding box center [598, 352] width 490 height 20
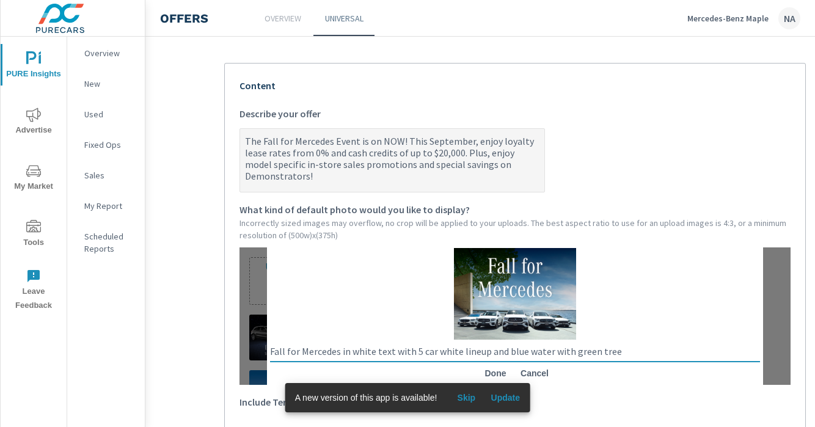
scroll to position [255, 101]
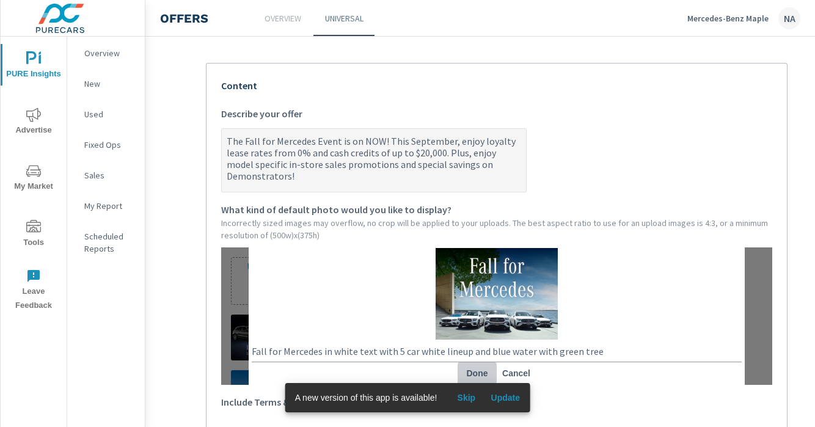
click at [475, 367] on button "Done" at bounding box center [477, 373] width 39 height 22
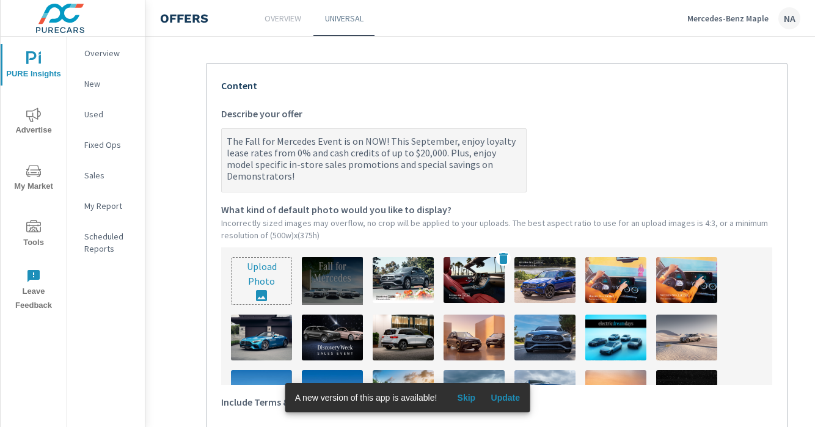
scroll to position [29, 0]
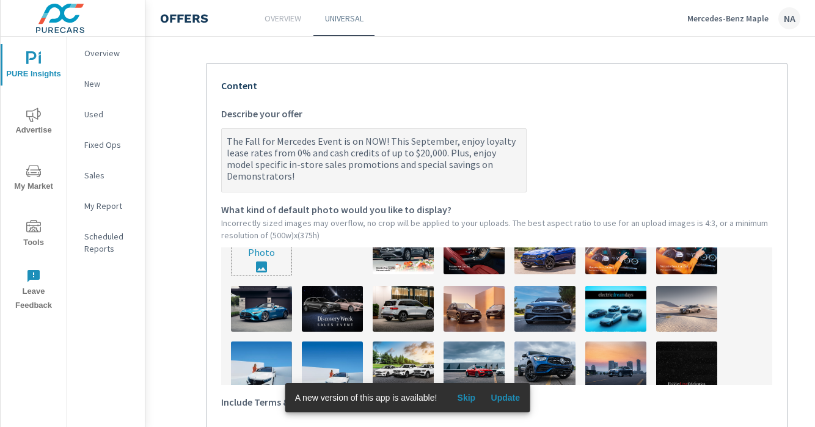
click at [320, 253] on img at bounding box center [332, 252] width 61 height 46
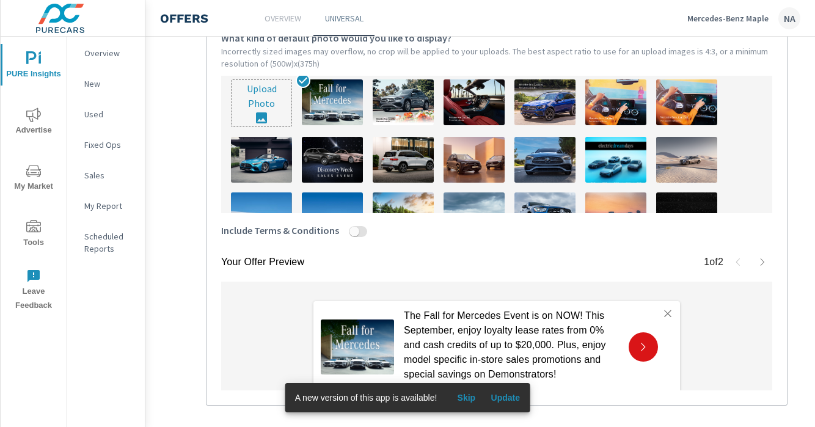
scroll to position [485, 101]
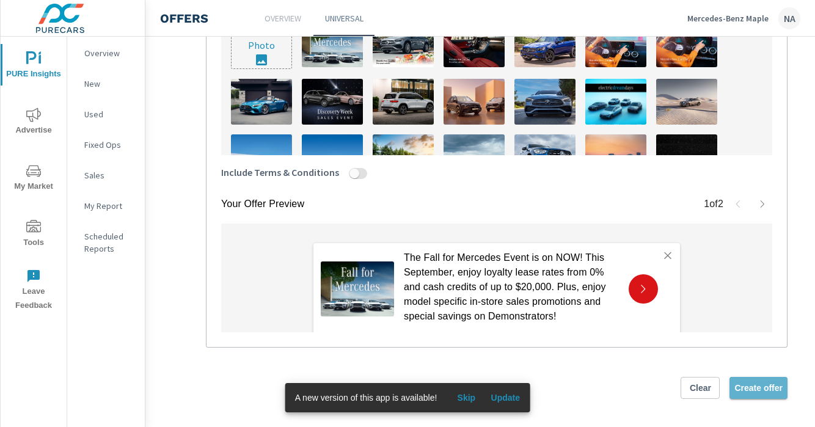
click at [743, 390] on span "Create offer" at bounding box center [759, 388] width 48 height 11
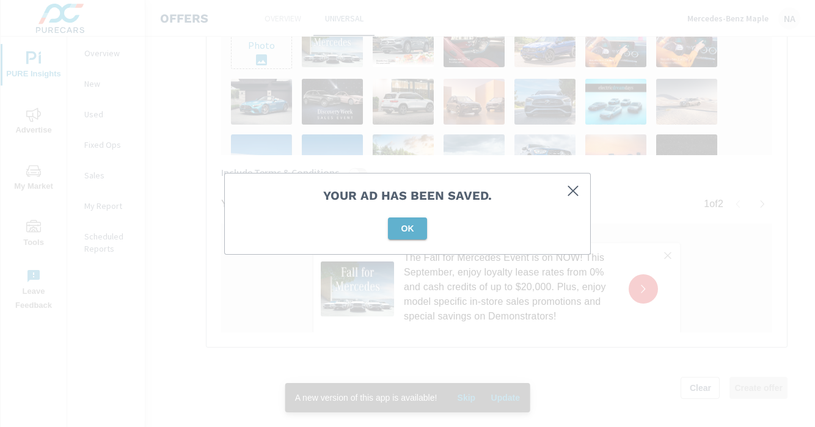
click at [405, 226] on span "OK" at bounding box center [407, 228] width 29 height 11
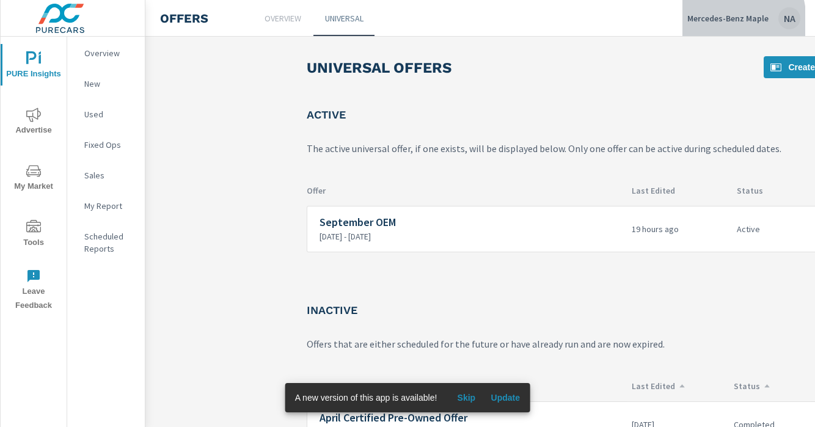
click at [715, 21] on p "Mercedes-Benz Maple" at bounding box center [728, 18] width 81 height 11
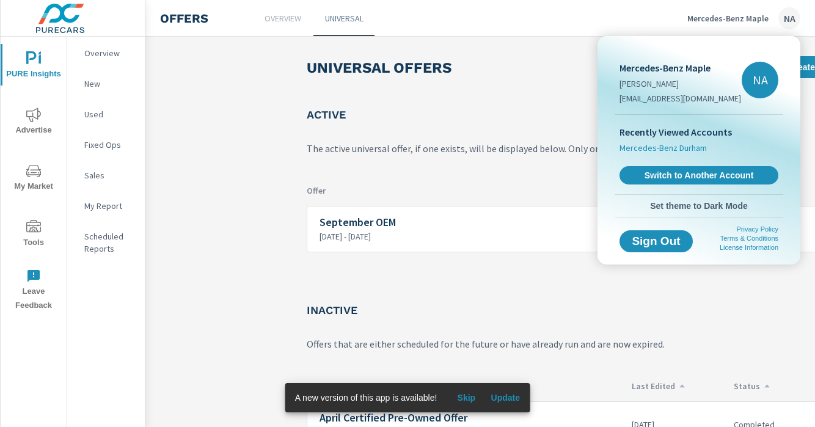
click at [676, 150] on span "Mercedes-Benz Durham" at bounding box center [663, 148] width 87 height 12
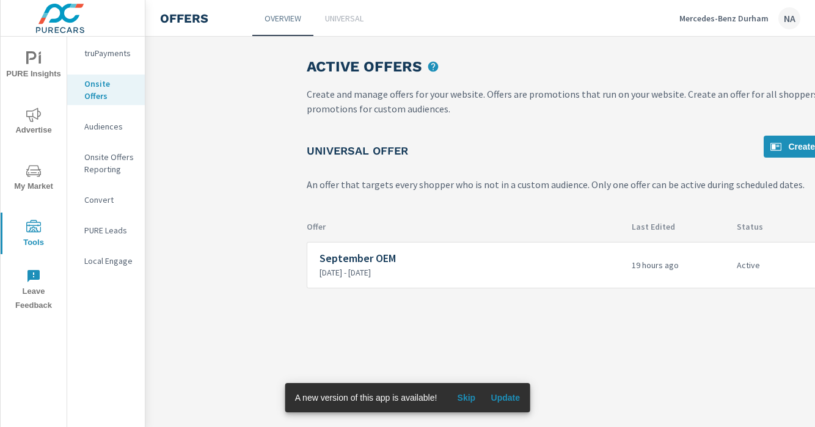
scroll to position [0, 128]
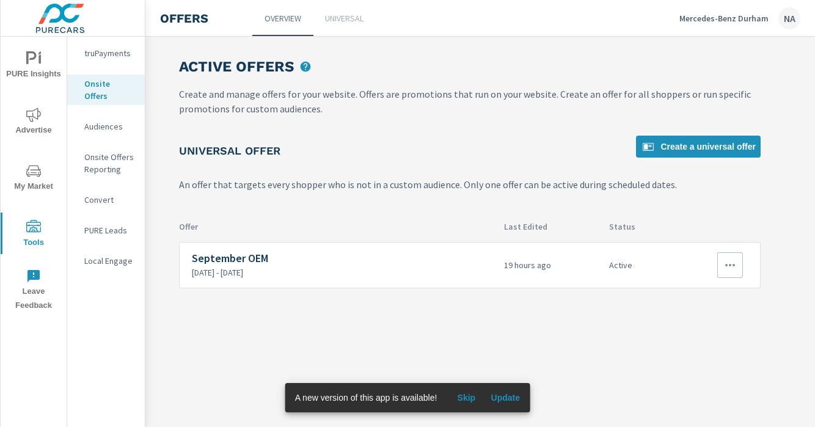
click at [743, 266] on button "button" at bounding box center [731, 265] width 26 height 26
click at [702, 295] on link "Edit" at bounding box center [708, 293] width 68 height 29
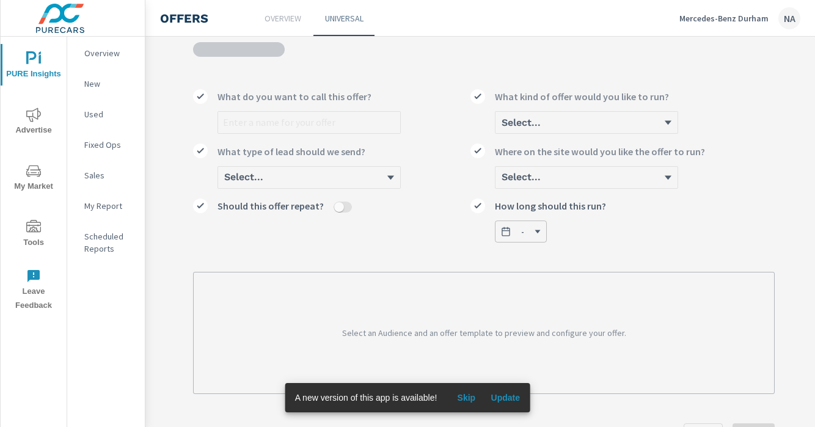
scroll to position [0, 114]
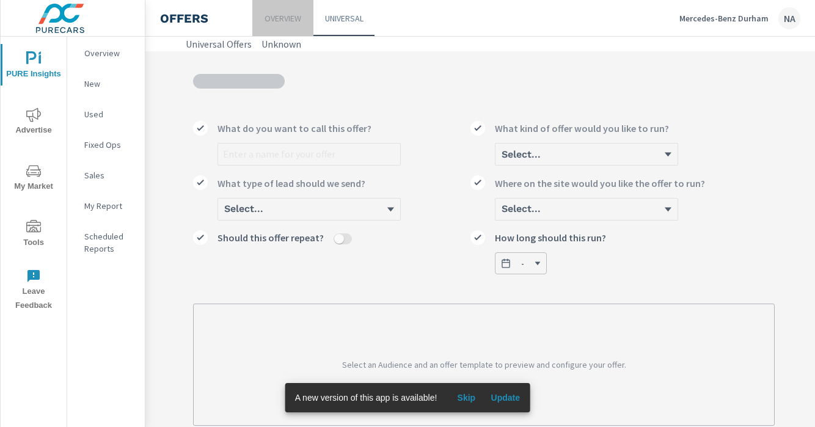
click at [292, 23] on p "Overview" at bounding box center [283, 18] width 37 height 12
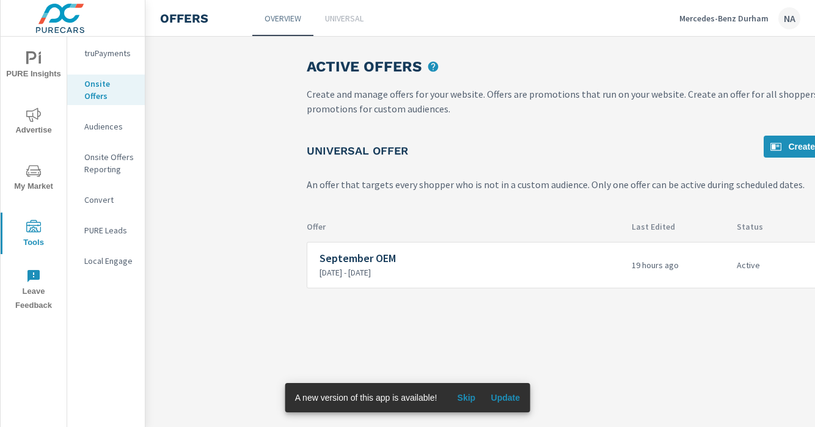
click at [353, 255] on h6 "September OEM" at bounding box center [471, 258] width 303 height 12
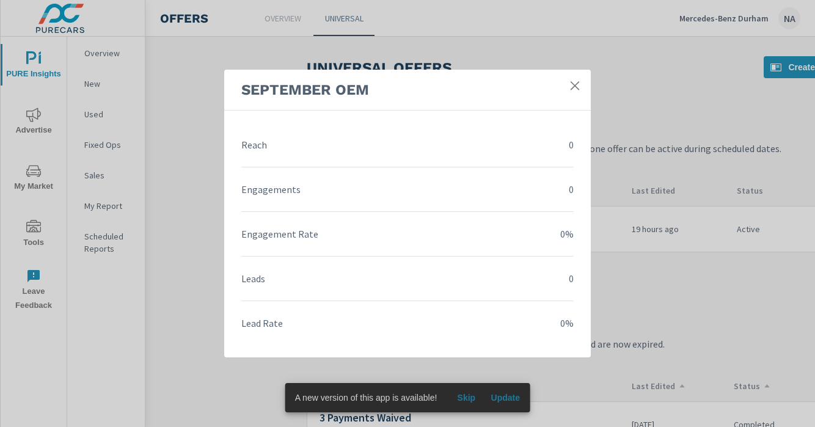
click at [570, 94] on link at bounding box center [575, 86] width 22 height 22
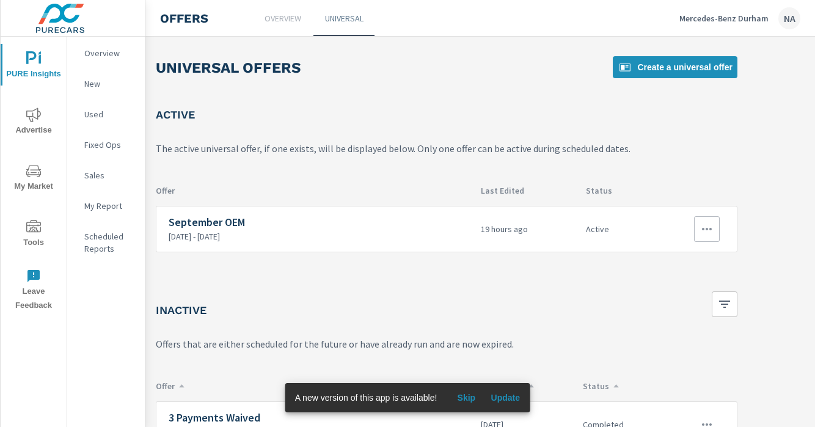
scroll to position [0, 194]
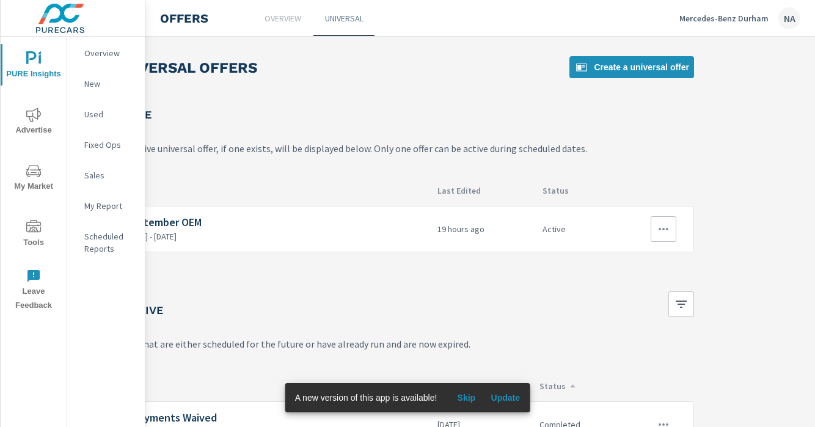
click at [661, 227] on icon "button" at bounding box center [663, 229] width 15 height 15
click at [654, 258] on link "Edit" at bounding box center [641, 257] width 68 height 29
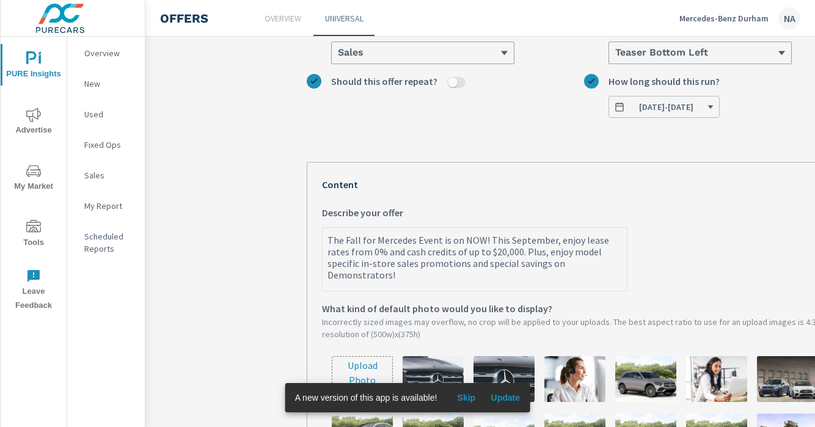
scroll to position [167, 0]
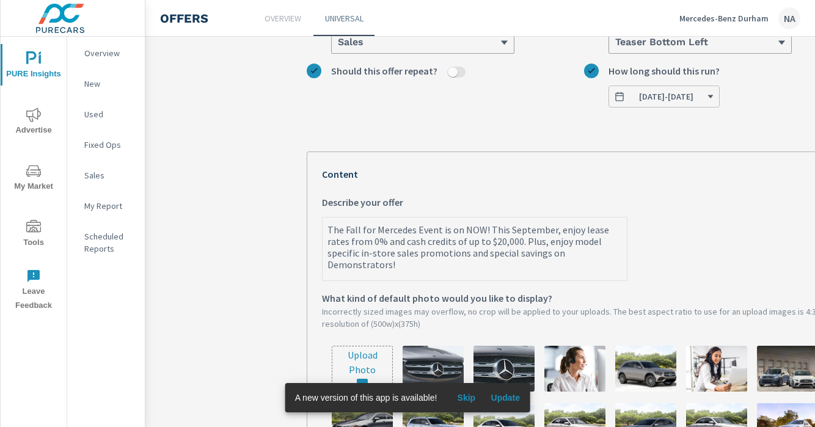
click at [579, 228] on textarea "The Fall for Mercedes Event is on NOW! This September, enjoy lease rates from 0…" at bounding box center [475, 249] width 304 height 61
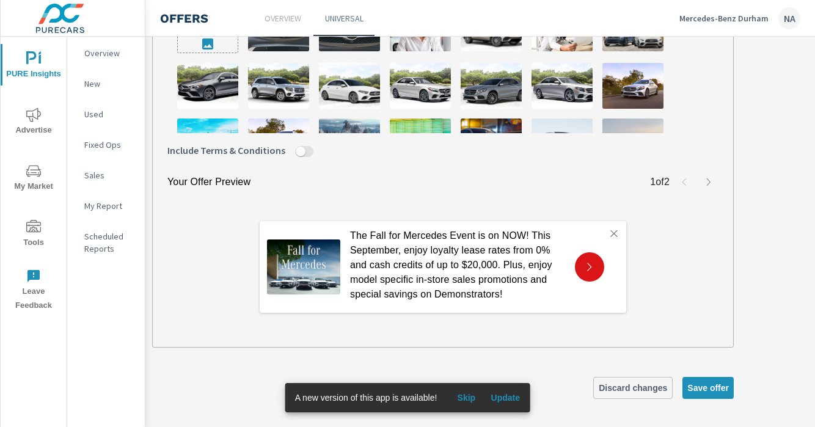
scroll to position [507, 169]
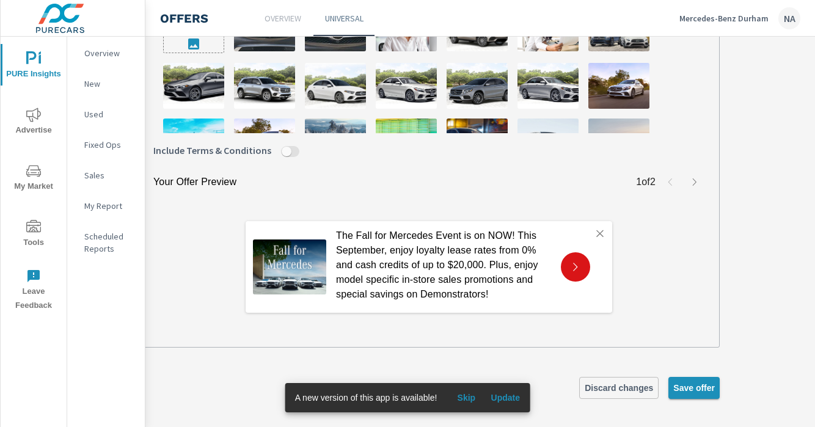
click at [687, 385] on span "Save offer" at bounding box center [695, 388] width 42 height 11
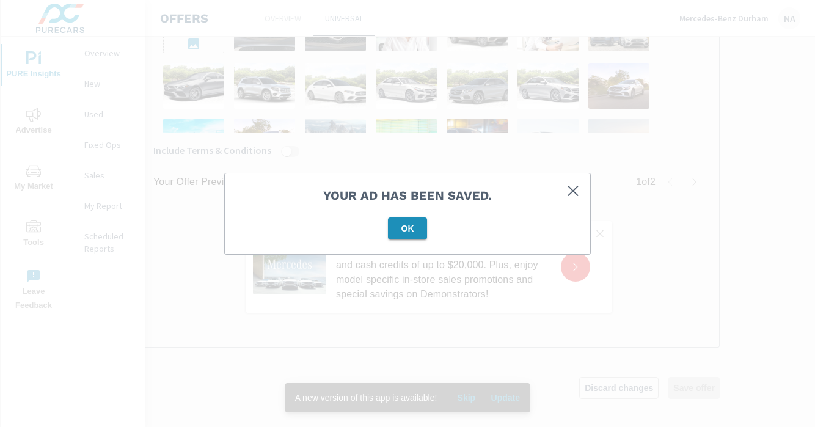
click at [404, 227] on span "OK" at bounding box center [407, 228] width 29 height 11
